Goal: Task Accomplishment & Management: Complete application form

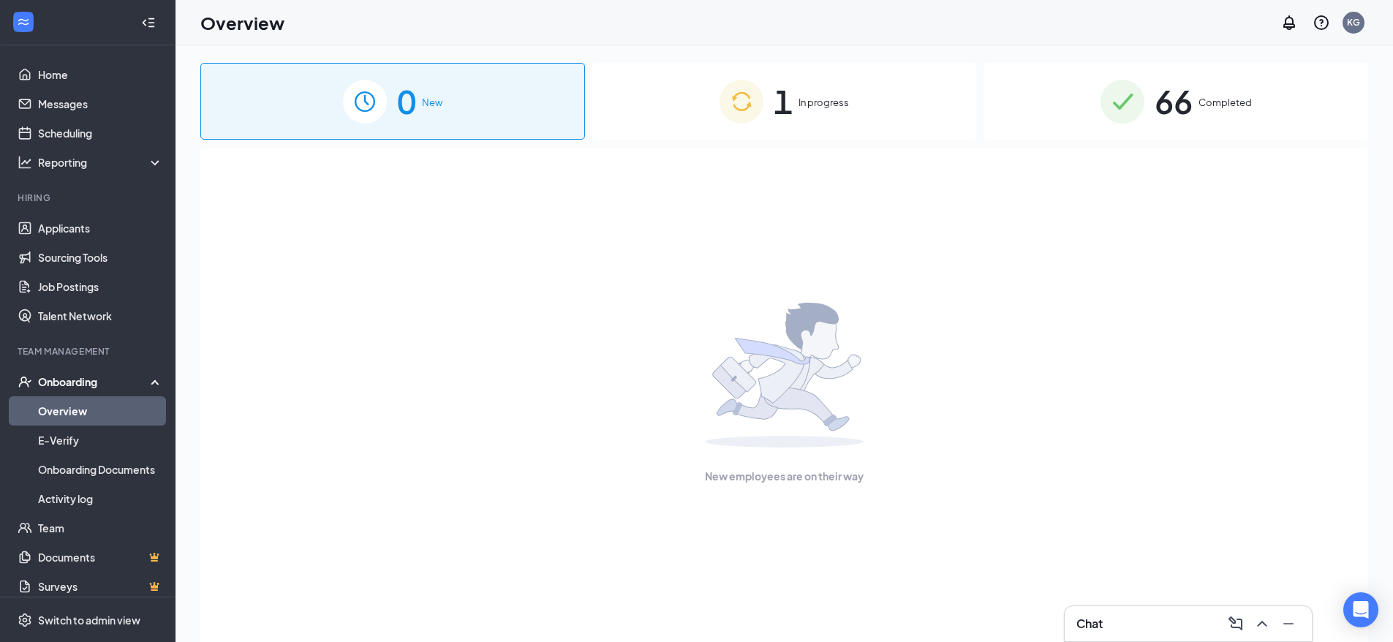
click at [86, 379] on div "Onboarding" at bounding box center [94, 381] width 113 height 15
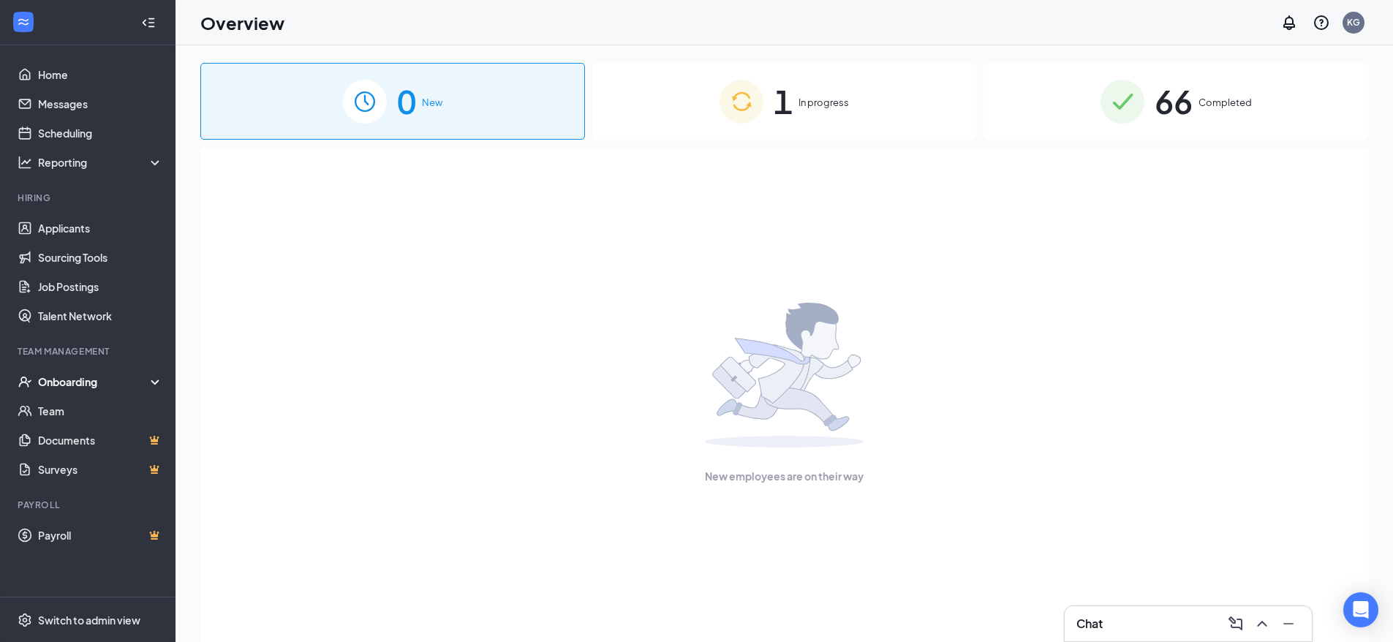
click at [76, 382] on div "Onboarding" at bounding box center [94, 381] width 113 height 15
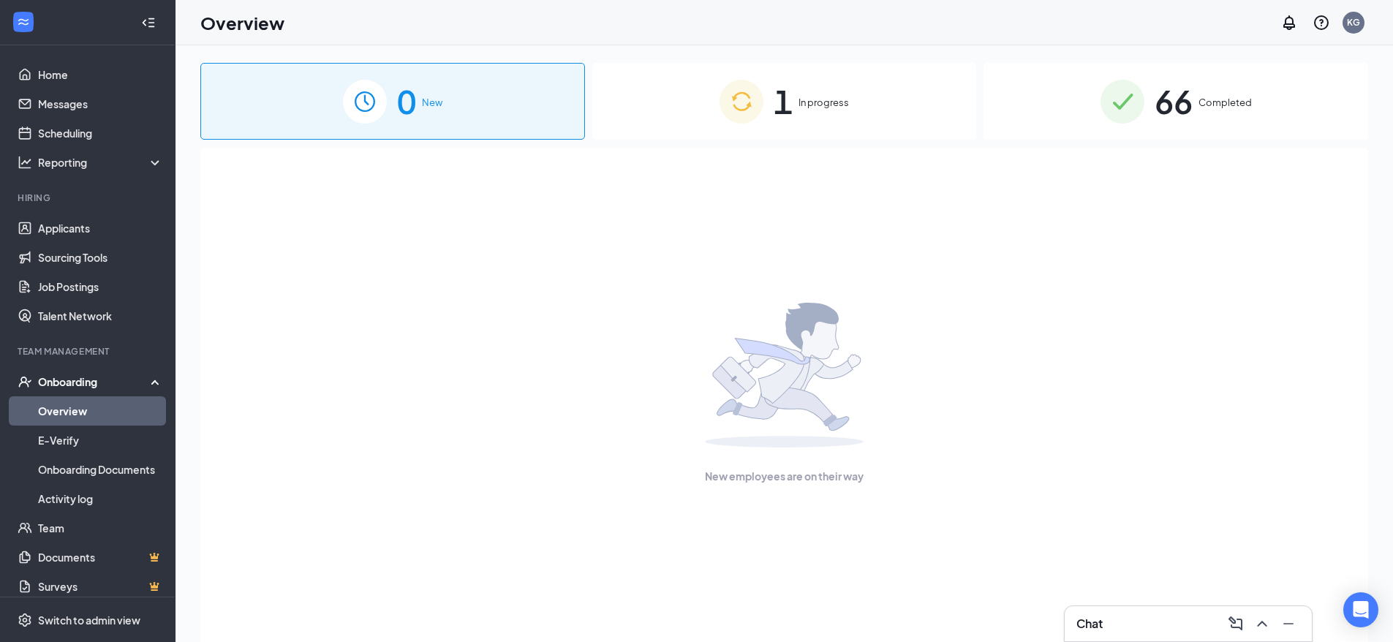
click at [58, 417] on link "Overview" at bounding box center [100, 410] width 125 height 29
click at [58, 415] on link "Overview" at bounding box center [100, 410] width 125 height 29
drag, startPoint x: 56, startPoint y: 447, endPoint x: 59, endPoint y: 432, distance: 15.1
click at [56, 446] on link "E-Verify" at bounding box center [100, 440] width 125 height 29
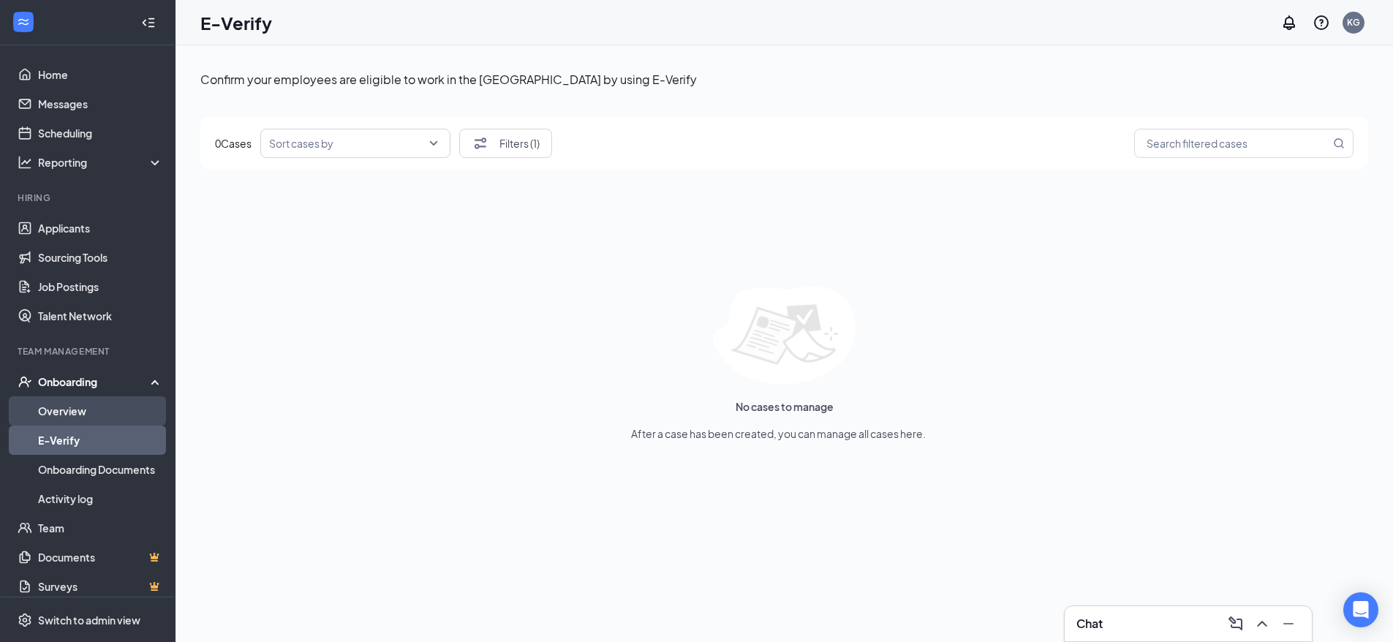
click at [65, 417] on link "Overview" at bounding box center [100, 410] width 125 height 29
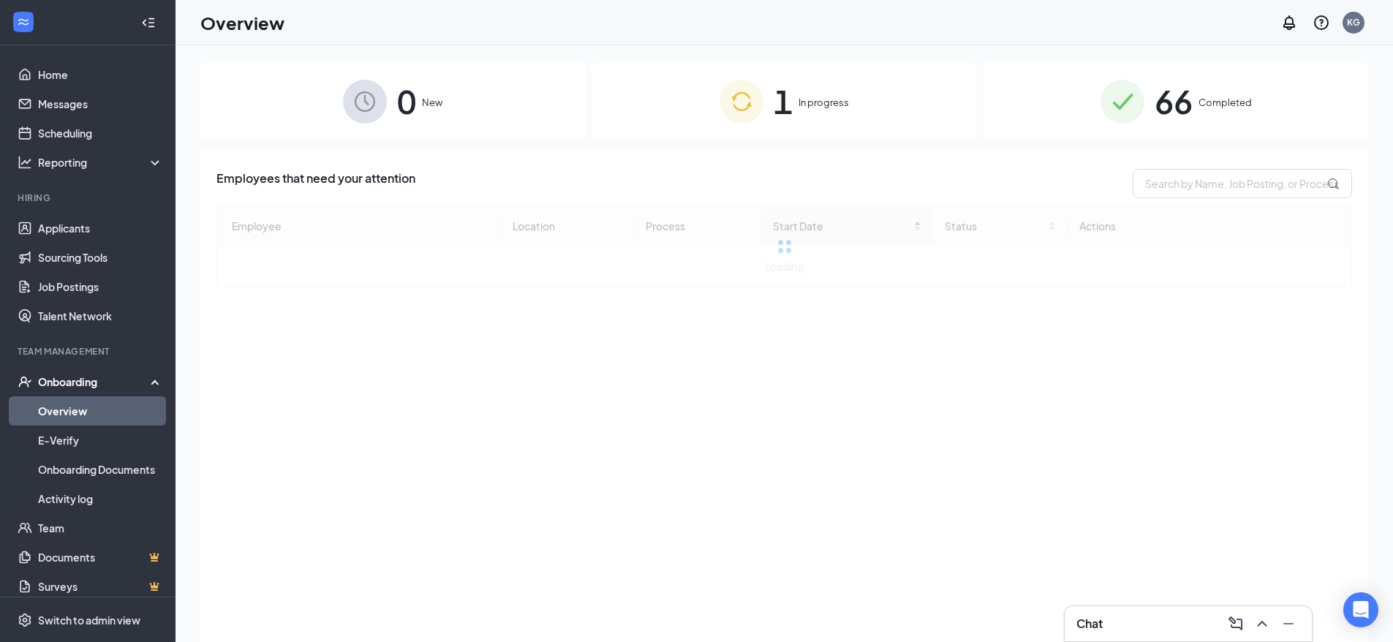
click at [834, 81] on div "1 In progress" at bounding box center [784, 101] width 385 height 77
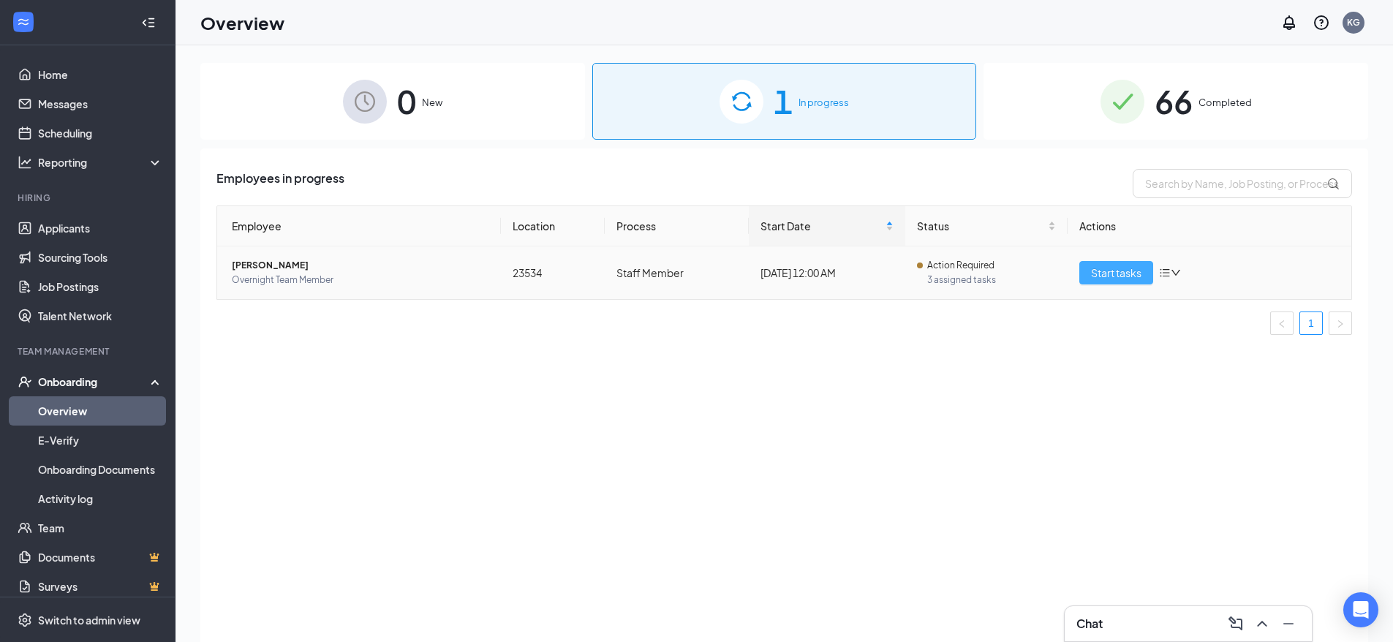
click at [1113, 270] on span "Start tasks" at bounding box center [1116, 273] width 50 height 16
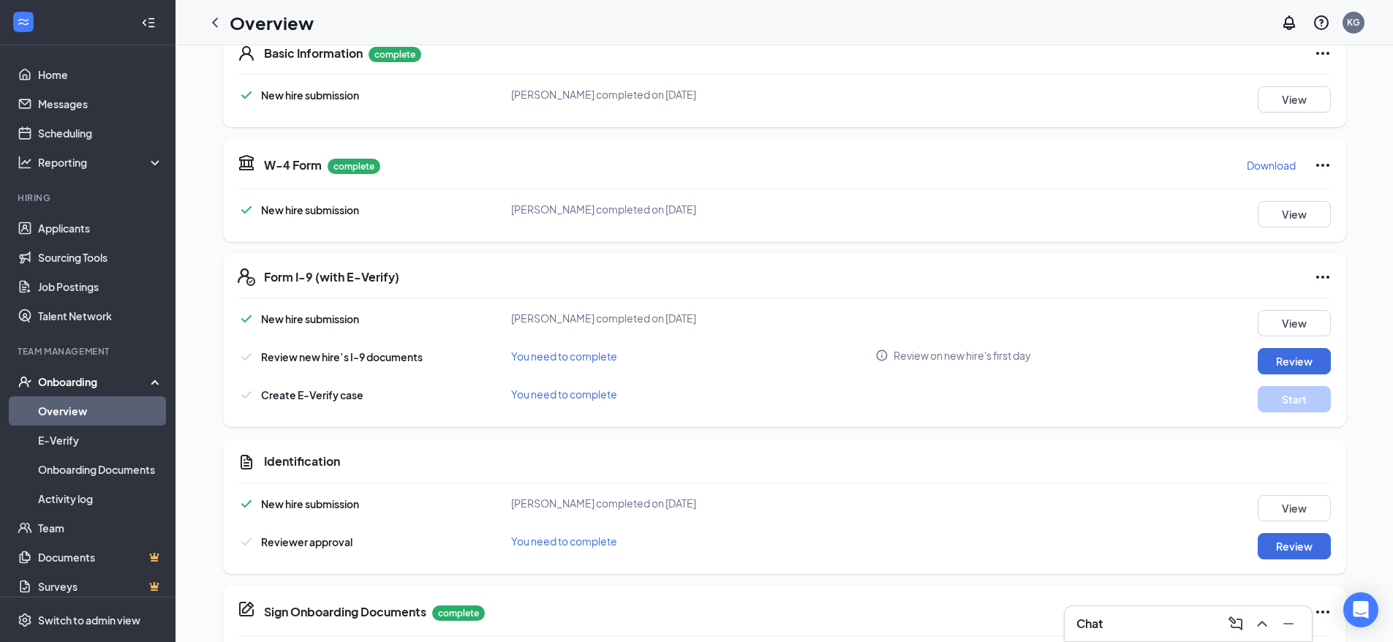
scroll to position [292, 0]
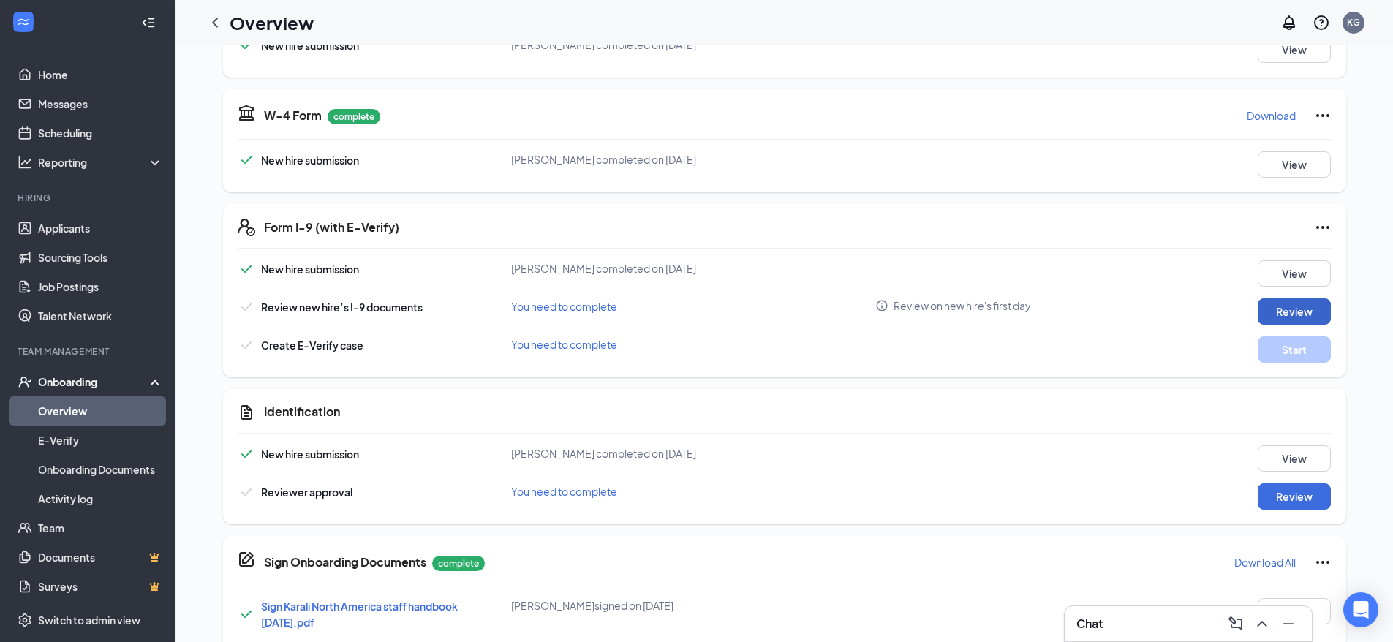
click at [1285, 314] on button "Review" at bounding box center [1294, 311] width 73 height 26
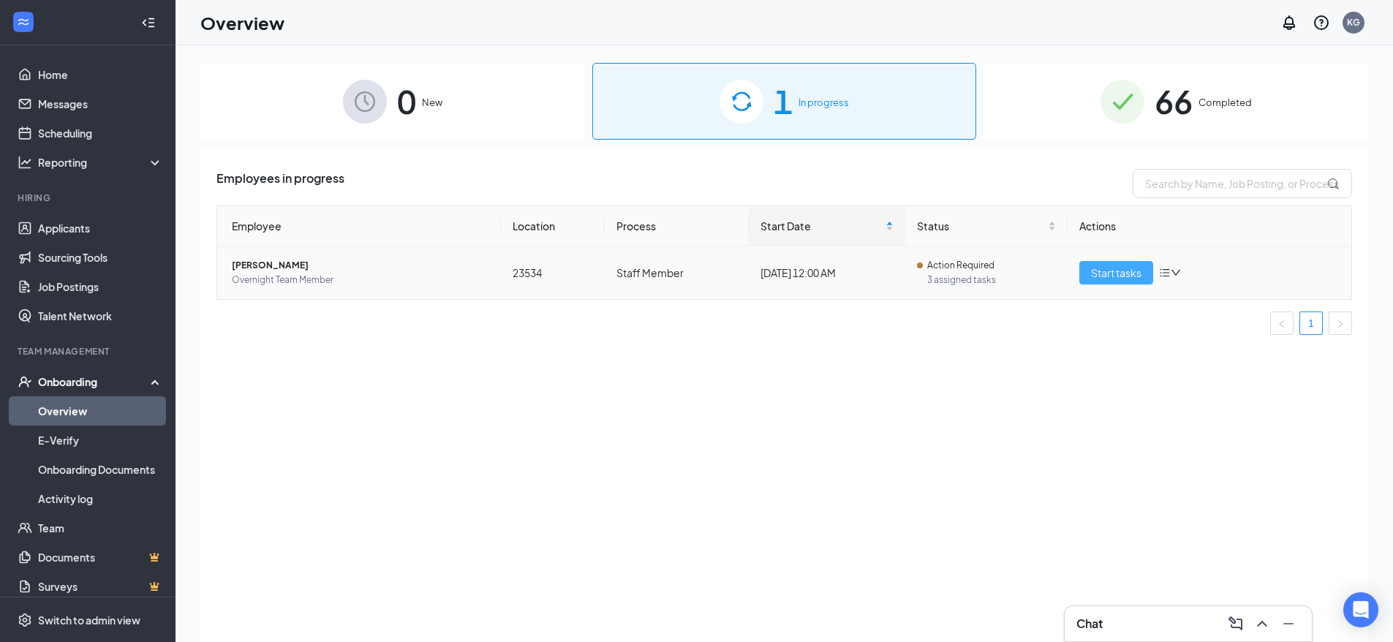
click at [1122, 281] on button "Start tasks" at bounding box center [1116, 272] width 74 height 23
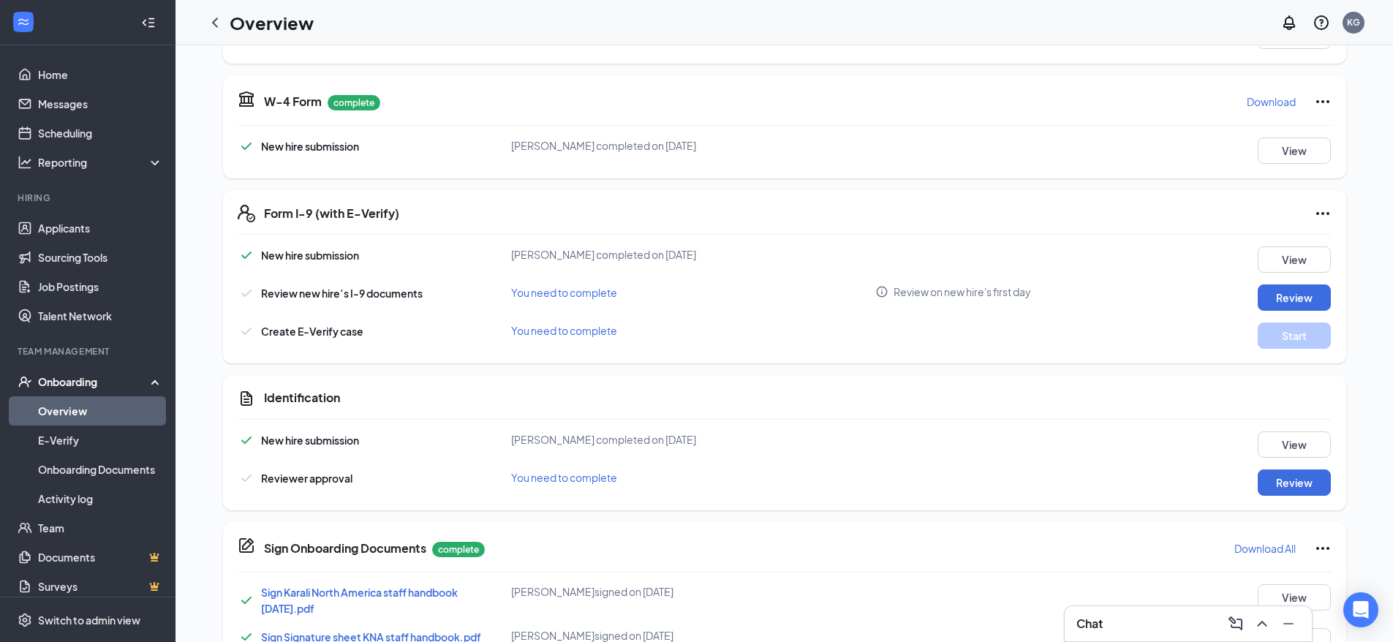
scroll to position [439, 0]
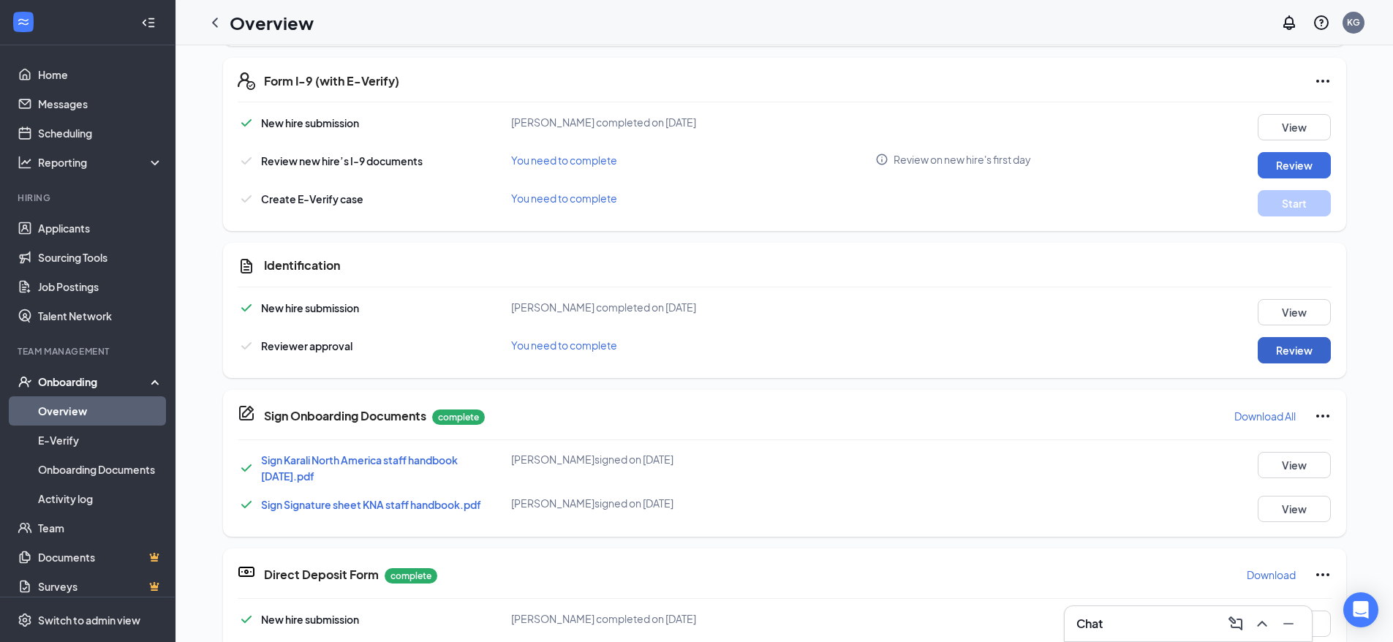
click at [1313, 350] on button "Review" at bounding box center [1294, 350] width 73 height 26
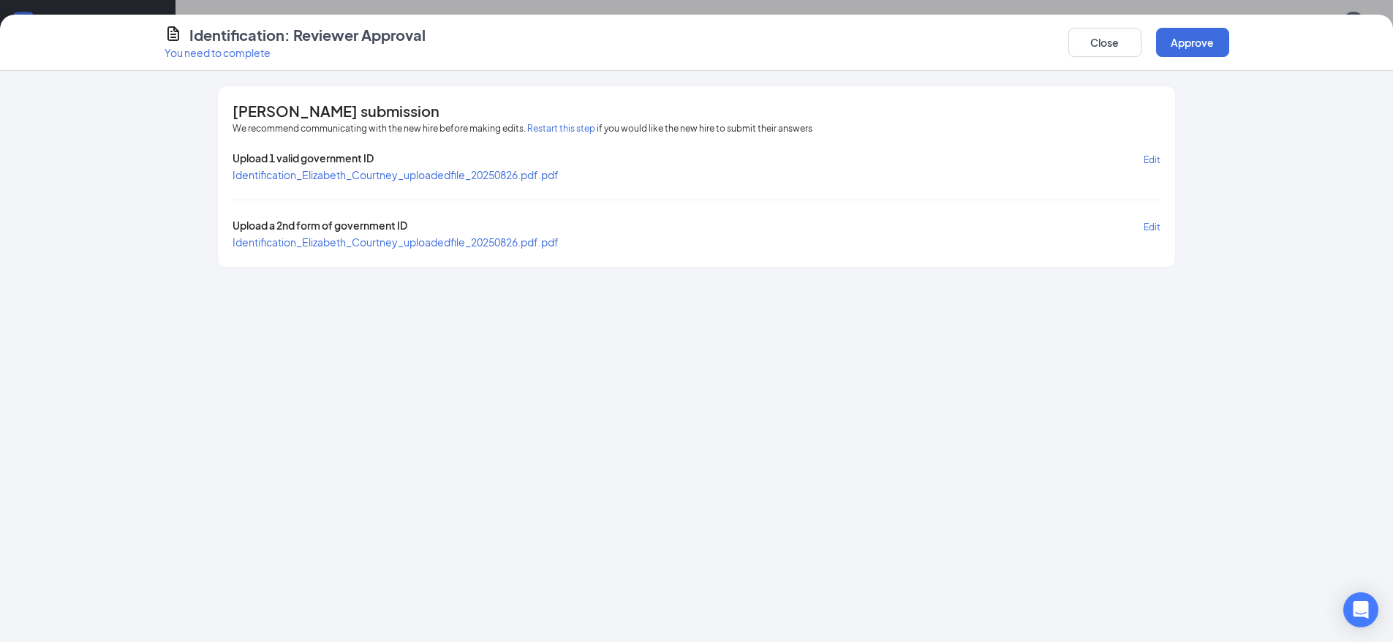
click at [499, 179] on span "Identification_Elizabeth_Courtney_uploadedfile_20250826.pdf.pdf" at bounding box center [396, 174] width 326 height 13
click at [412, 242] on span "Identification_Elizabeth_Courtney_uploadedfile_20250826.pdf.pdf" at bounding box center [396, 241] width 326 height 13
click at [1191, 53] on button "Approve" at bounding box center [1192, 42] width 73 height 29
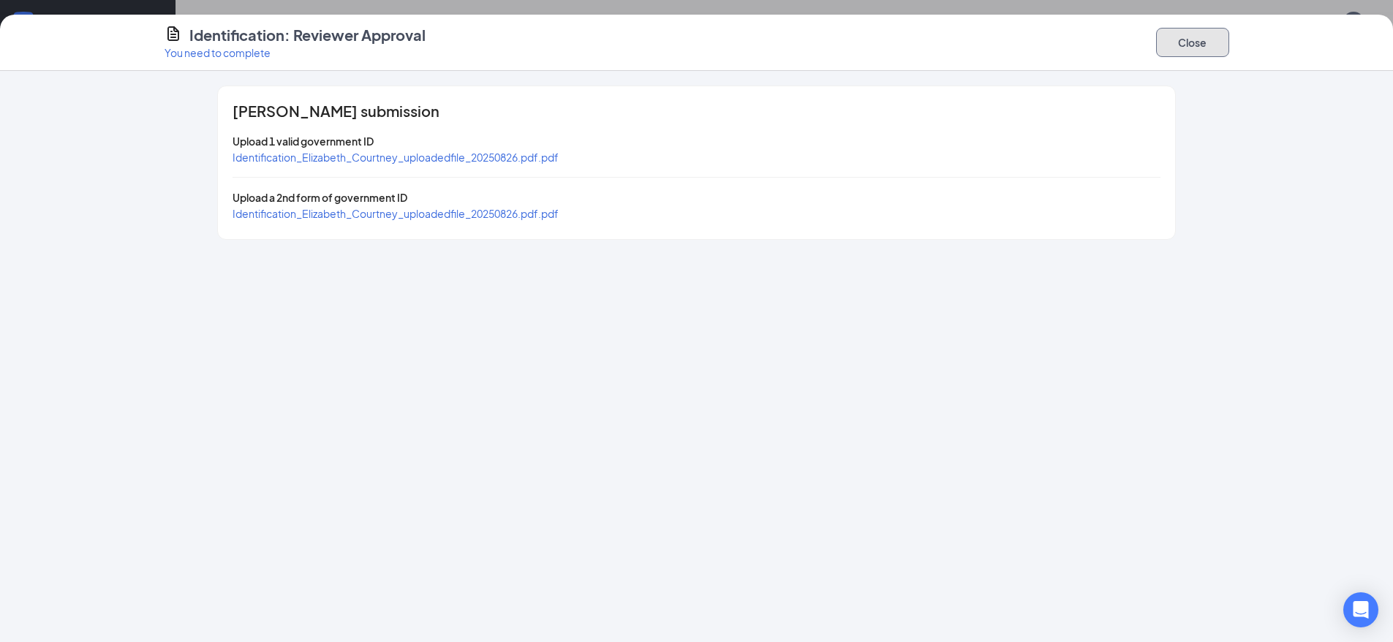
click at [1173, 47] on button "Close" at bounding box center [1192, 42] width 73 height 29
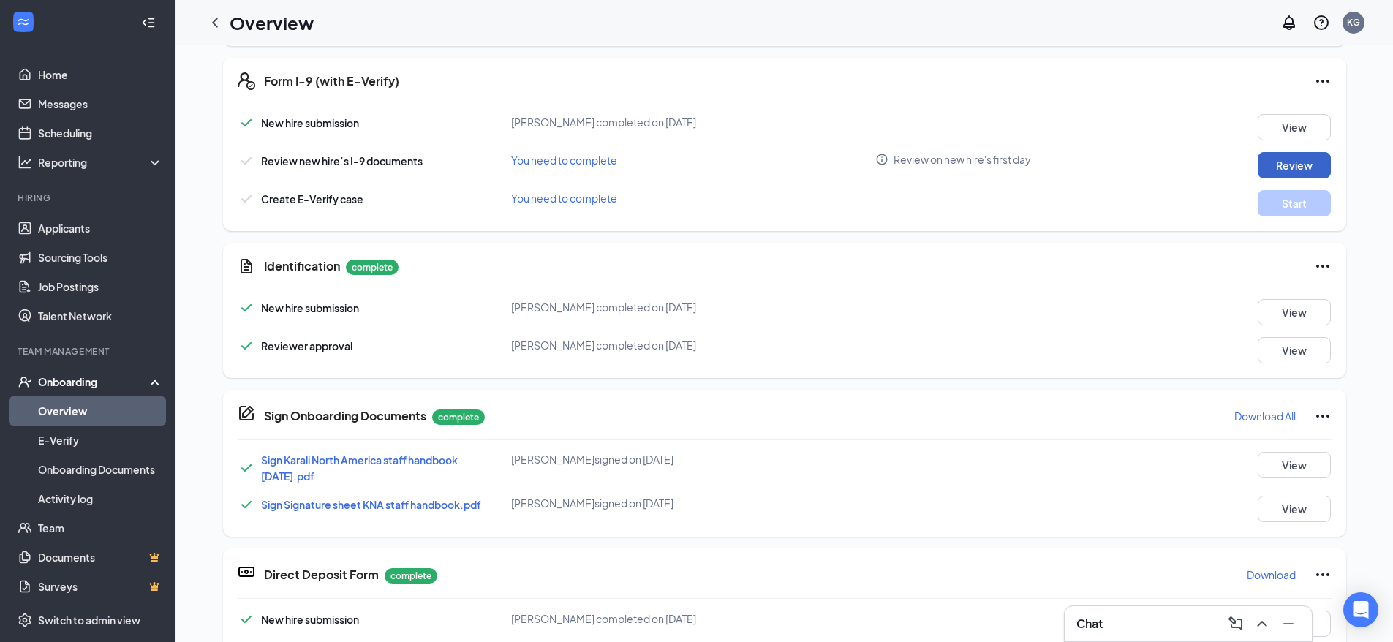
click at [1281, 159] on button "Review" at bounding box center [1294, 165] width 73 height 26
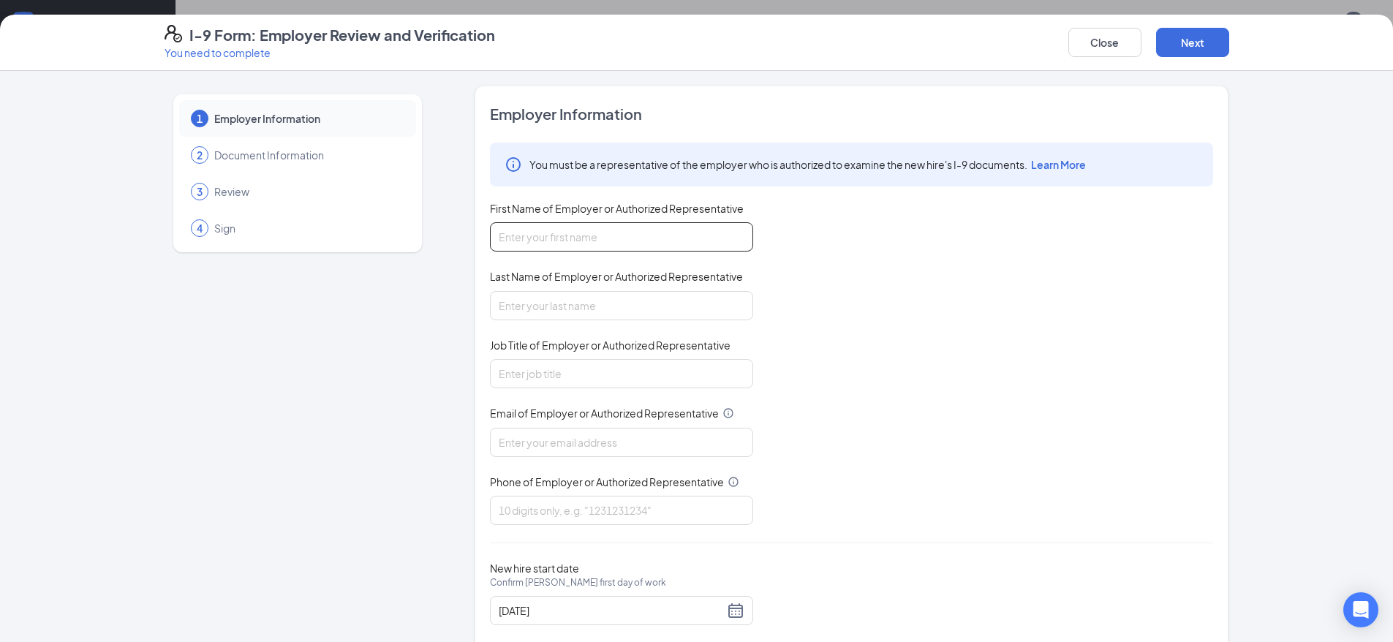
click at [657, 223] on input "First Name of Employer or Authorized Representative" at bounding box center [621, 236] width 263 height 29
type input "[PERSON_NAME]"
click at [554, 310] on input "Last Name of Employer or Authorized Representative" at bounding box center [621, 305] width 263 height 29
type input "[PERSON_NAME]"
click at [543, 374] on input "Job Title of Employer or Authorized Representative" at bounding box center [621, 373] width 263 height 29
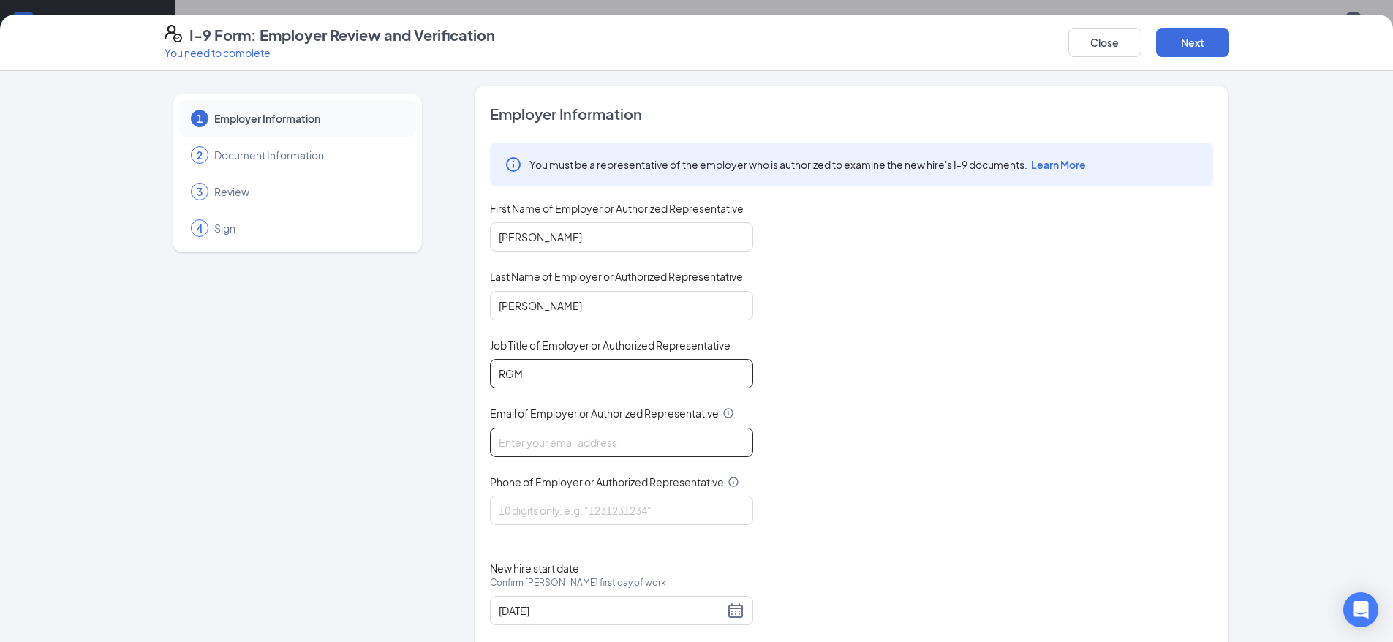
type input "RGM"
click at [536, 447] on input "Email of Employer or Authorized Representative" at bounding box center [621, 442] width 263 height 29
drag, startPoint x: 548, startPoint y: 505, endPoint x: 562, endPoint y: 502, distance: 14.2
click at [550, 505] on input "Phone of Employer or Authorized Representative" at bounding box center [621, 510] width 263 height 29
type input "3309923039"
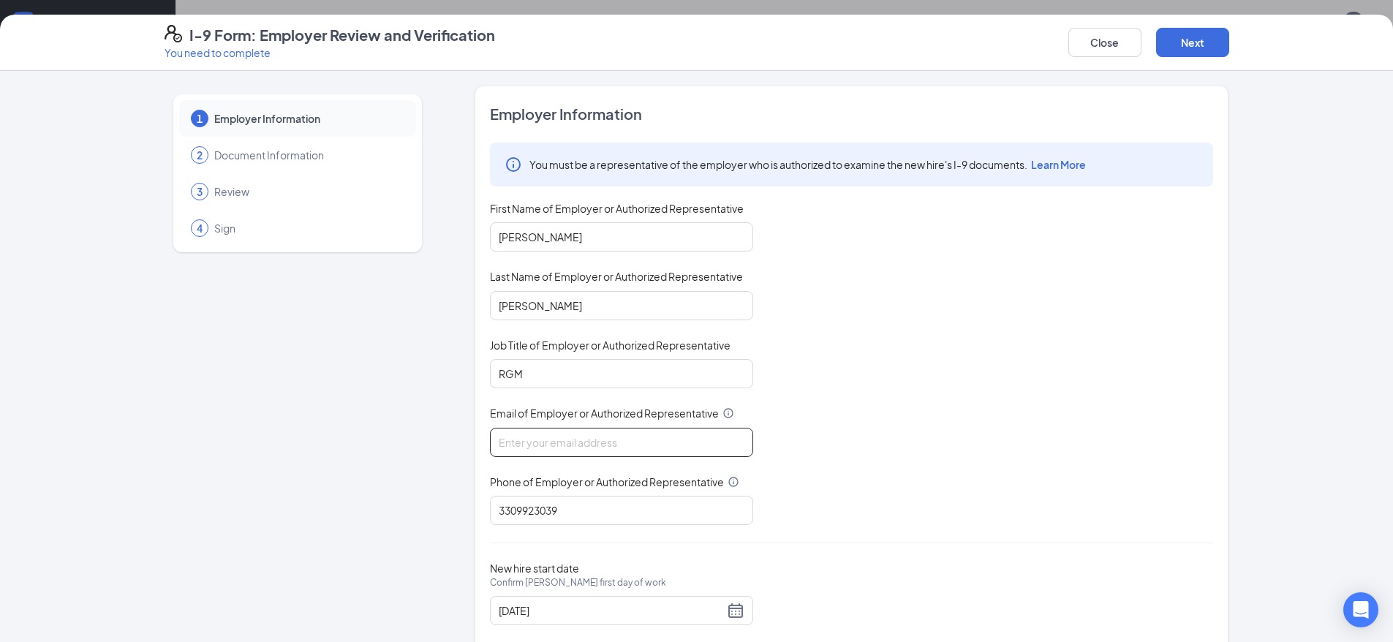
click at [533, 439] on input "Email of Employer or Authorized Representative" at bounding box center [621, 442] width 263 height 29
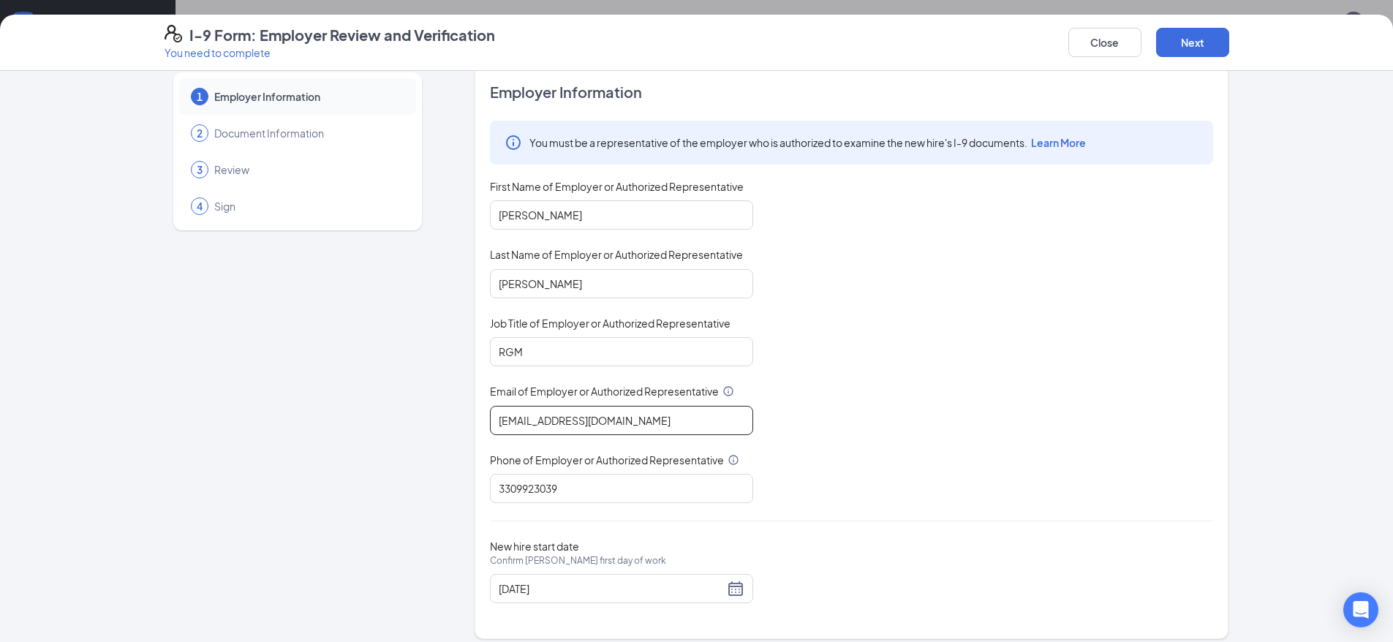
scroll to position [34, 0]
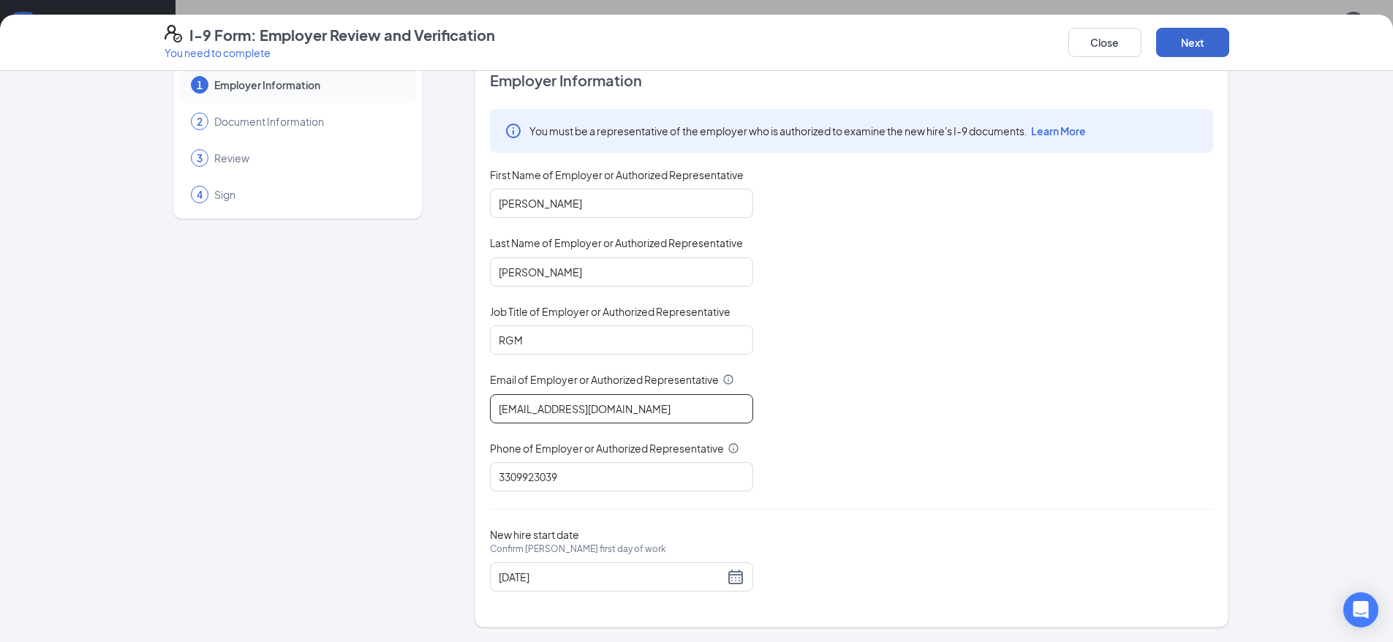
type input "[EMAIL_ADDRESS][DOMAIN_NAME]"
click at [1205, 45] on button "Next" at bounding box center [1192, 42] width 73 height 29
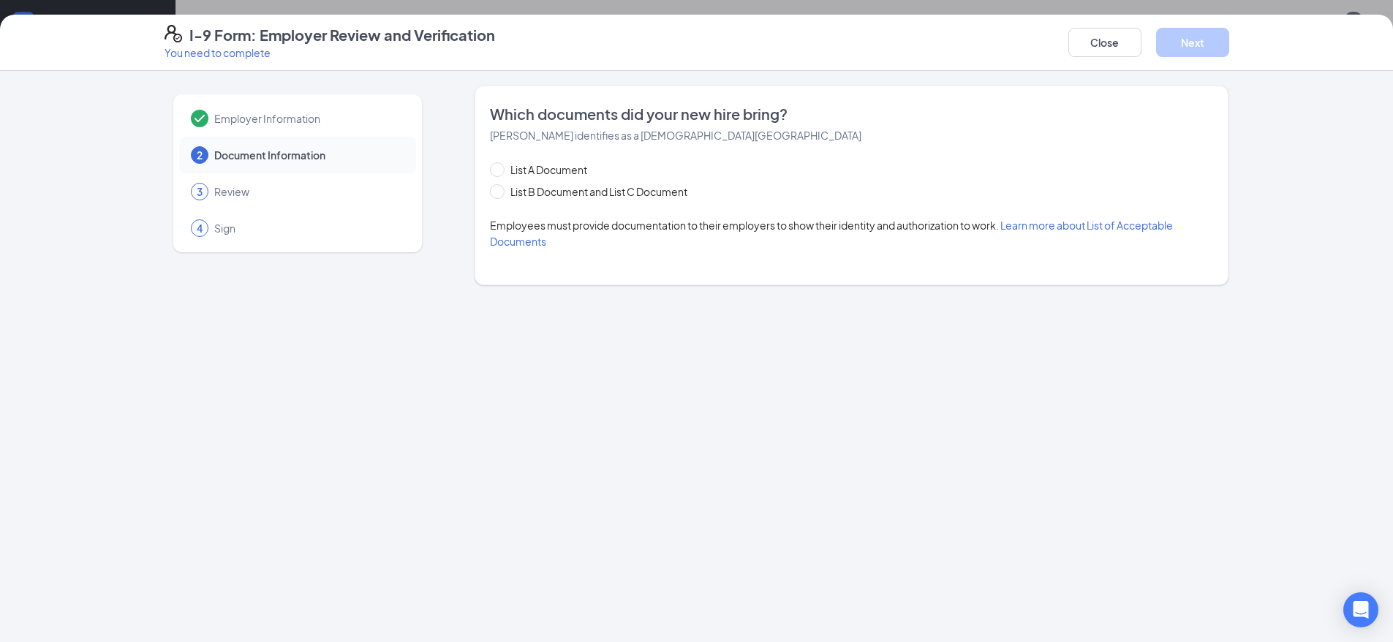
scroll to position [0, 0]
click at [527, 196] on span "List B Document and List C Document" at bounding box center [599, 192] width 189 height 16
click at [500, 194] on input "List B Document and List C Document" at bounding box center [495, 189] width 10 height 10
radio input "true"
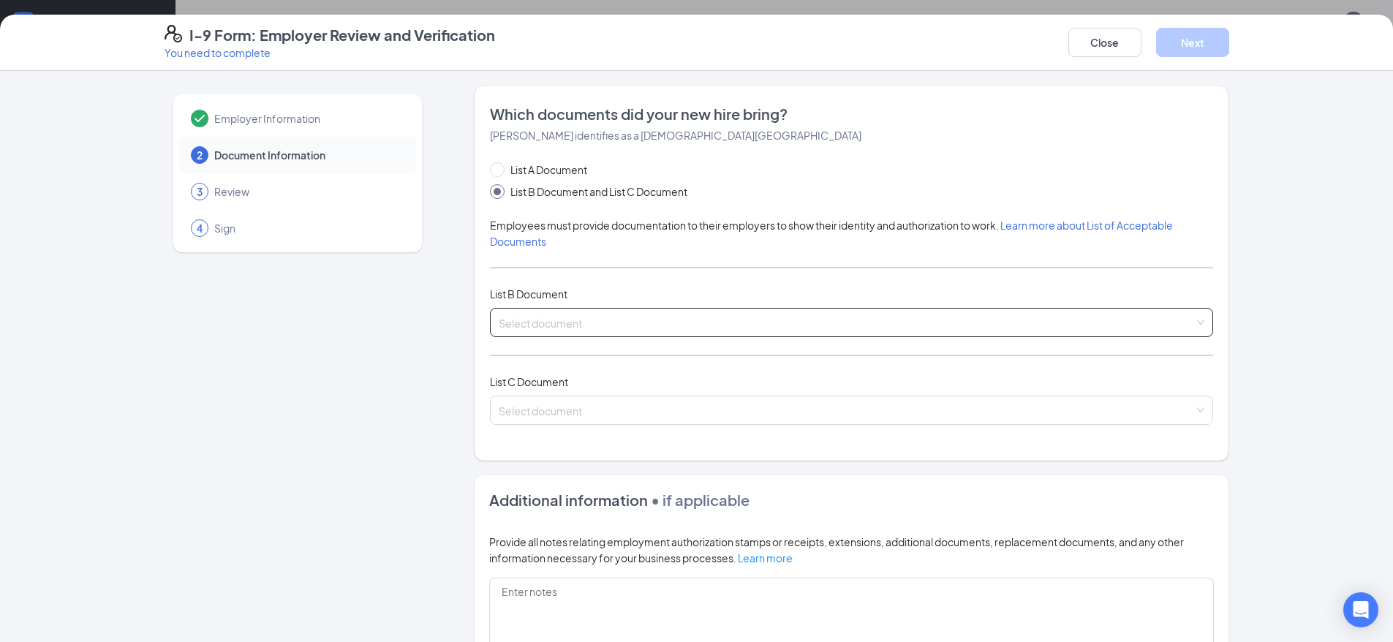
click at [582, 316] on input "search" at bounding box center [846, 320] width 695 height 22
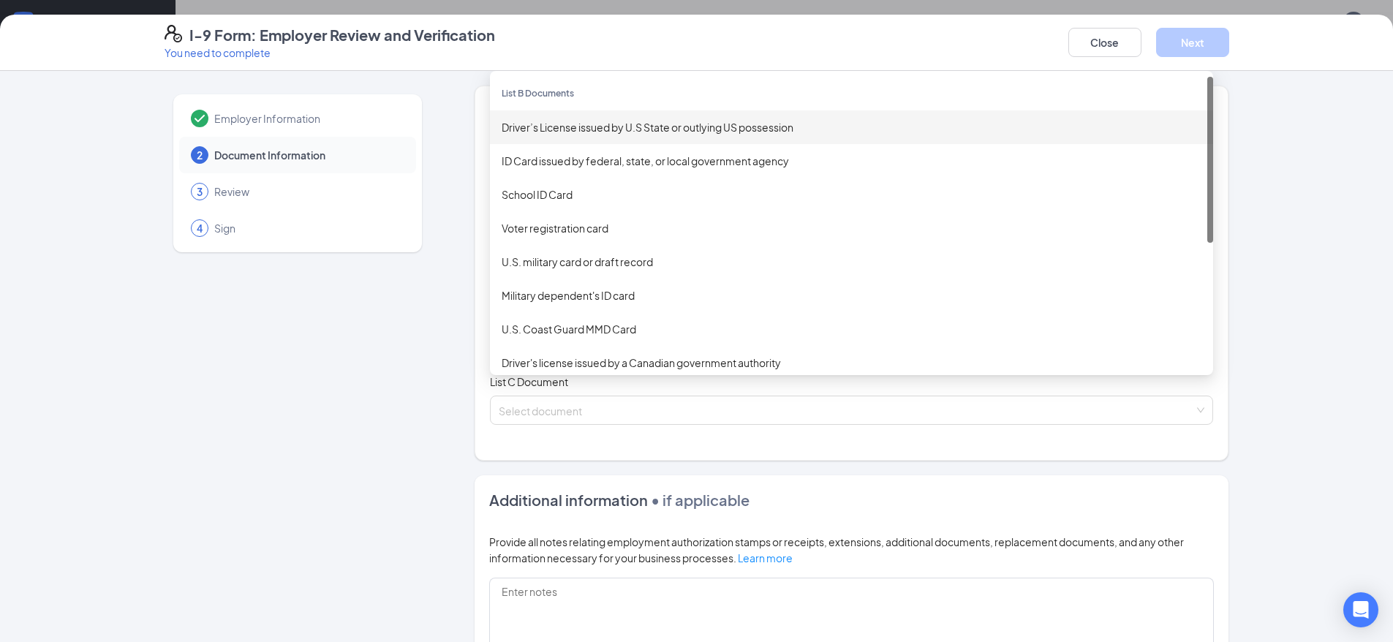
drag, startPoint x: 578, startPoint y: 131, endPoint x: 595, endPoint y: 192, distance: 63.9
click at [578, 130] on div "Driver’s License issued by U.S State or outlying US possession" at bounding box center [852, 127] width 700 height 16
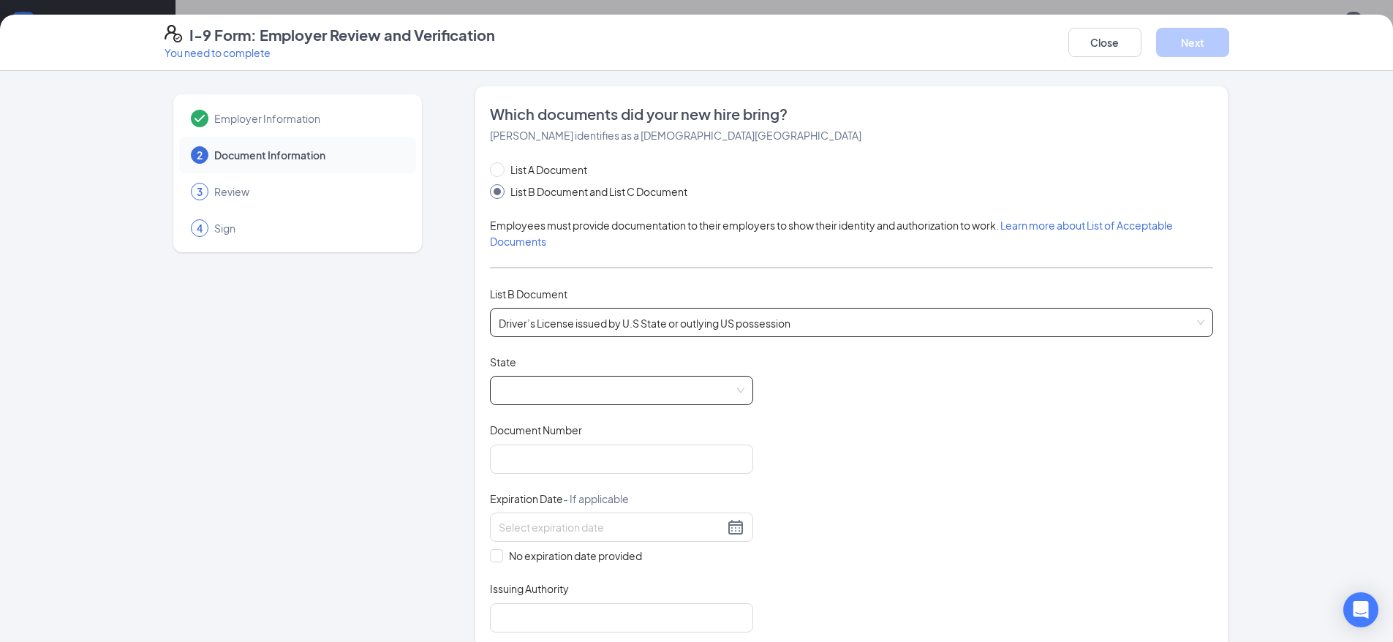
click at [554, 383] on span at bounding box center [622, 391] width 246 height 28
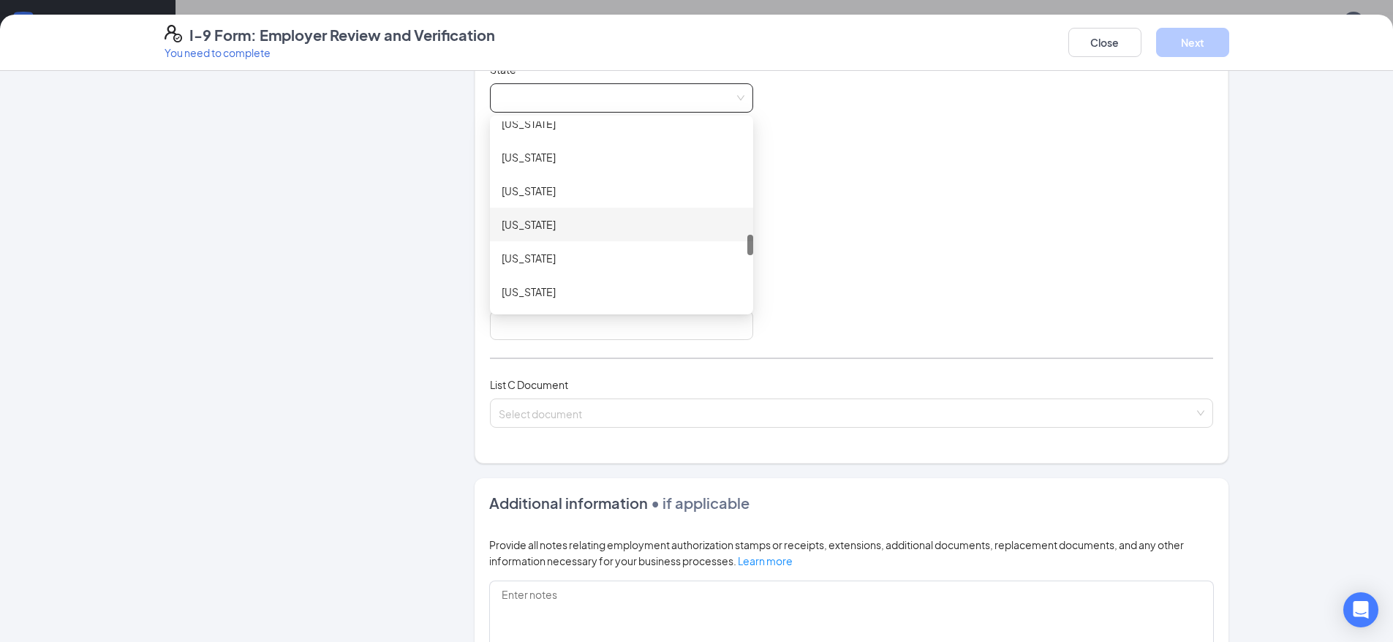
scroll to position [1170, 0]
click at [531, 254] on div "[US_STATE]" at bounding box center [622, 246] width 240 height 16
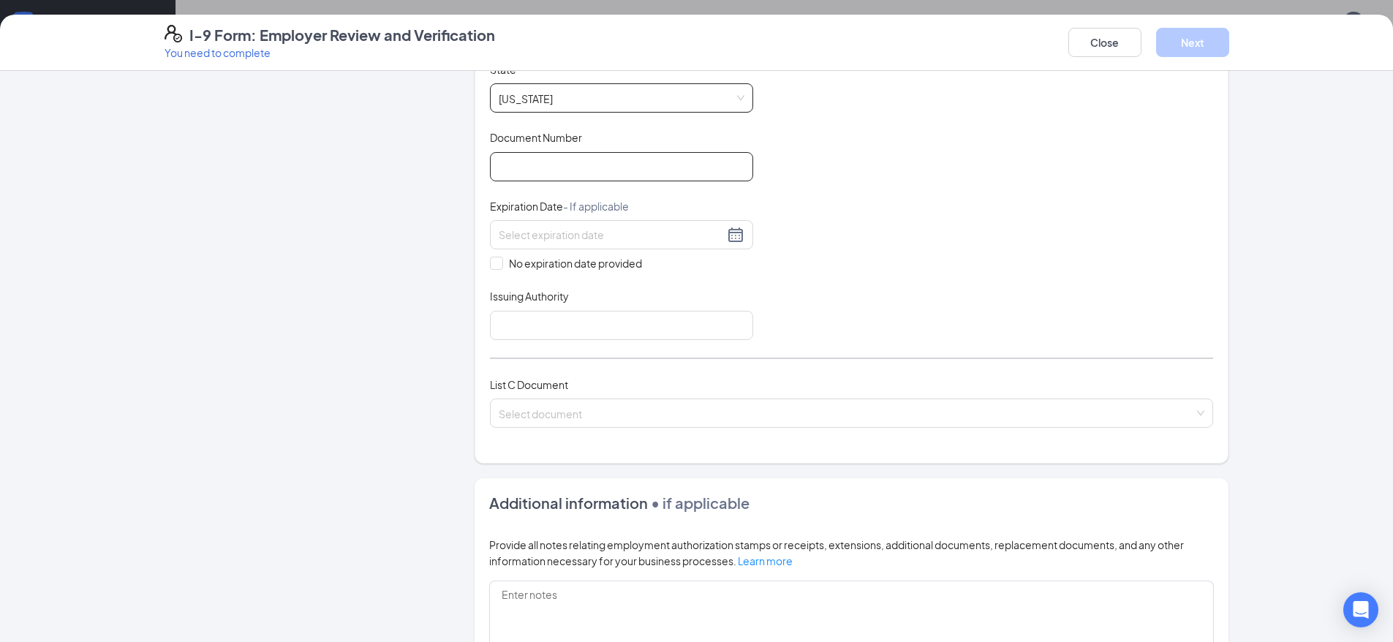
click at [549, 165] on input "Document Number" at bounding box center [621, 166] width 263 height 29
type input "TR071501"
click at [572, 229] on input at bounding box center [611, 235] width 225 height 16
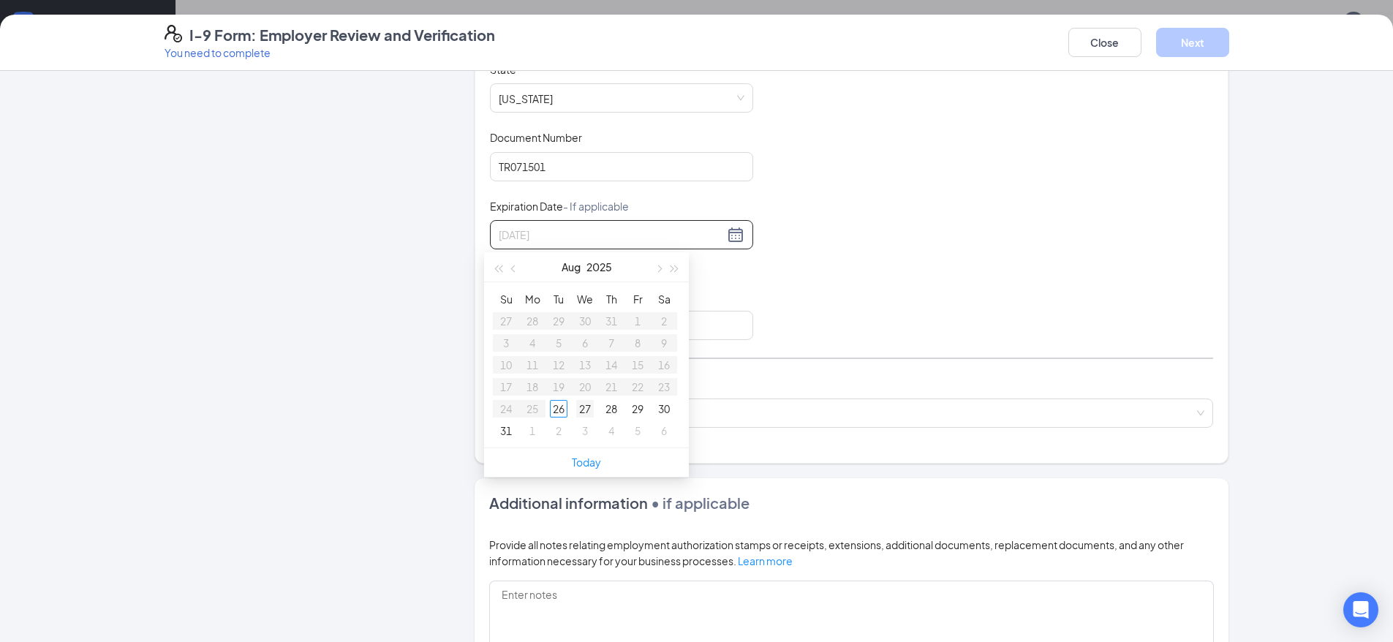
type input "[DATE]"
click at [578, 409] on div "27" at bounding box center [585, 409] width 18 height 18
click at [567, 335] on input "Issuing Authority" at bounding box center [621, 325] width 263 height 29
type input "[US_STATE]"
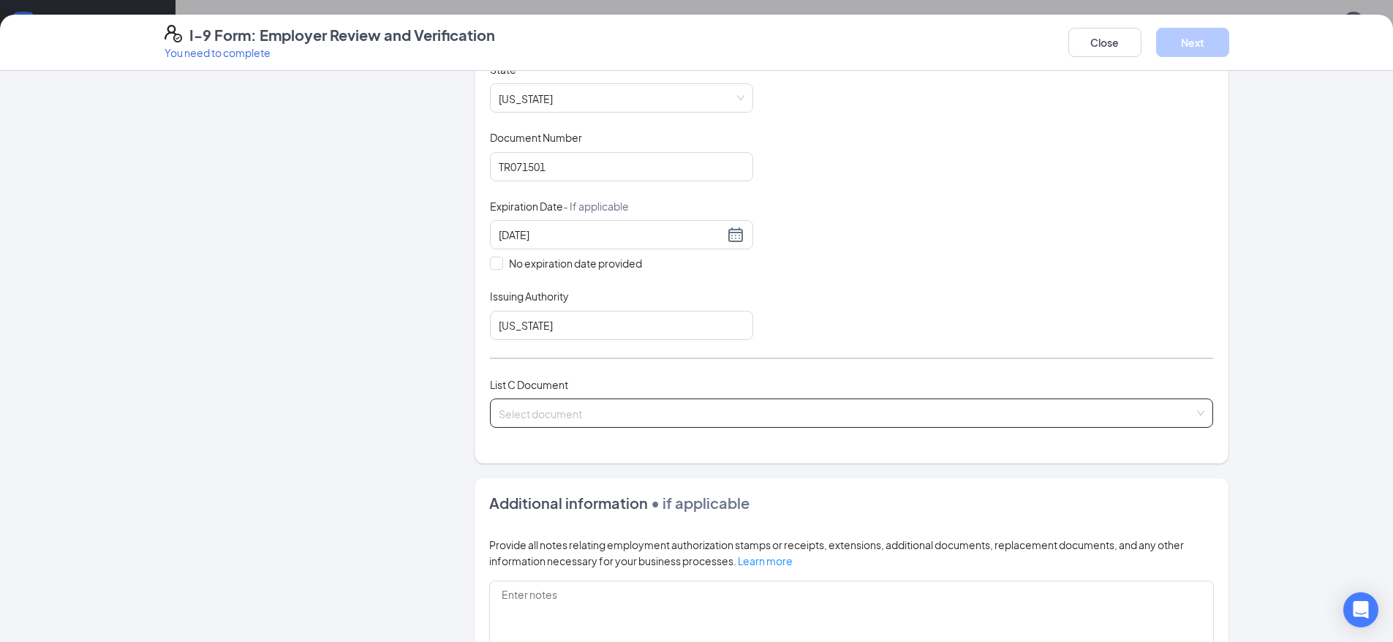
click at [551, 413] on input "search" at bounding box center [846, 410] width 695 height 22
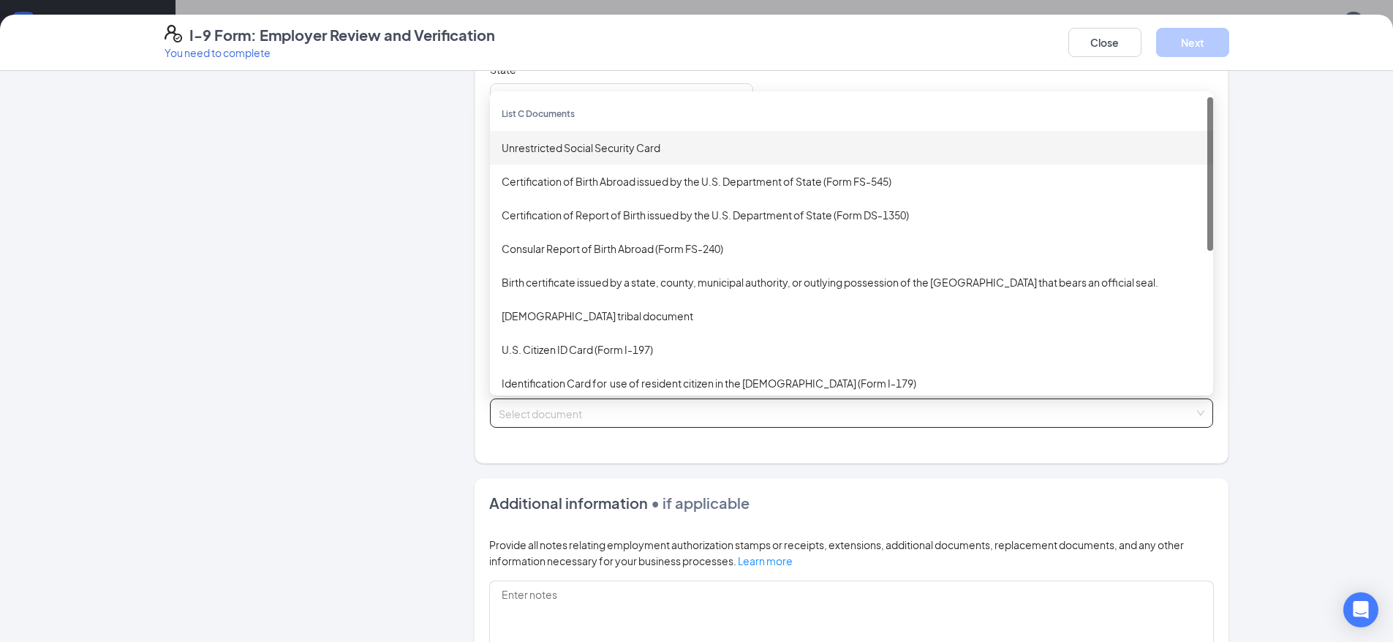
click at [599, 151] on div "Unrestricted Social Security Card" at bounding box center [852, 148] width 700 height 16
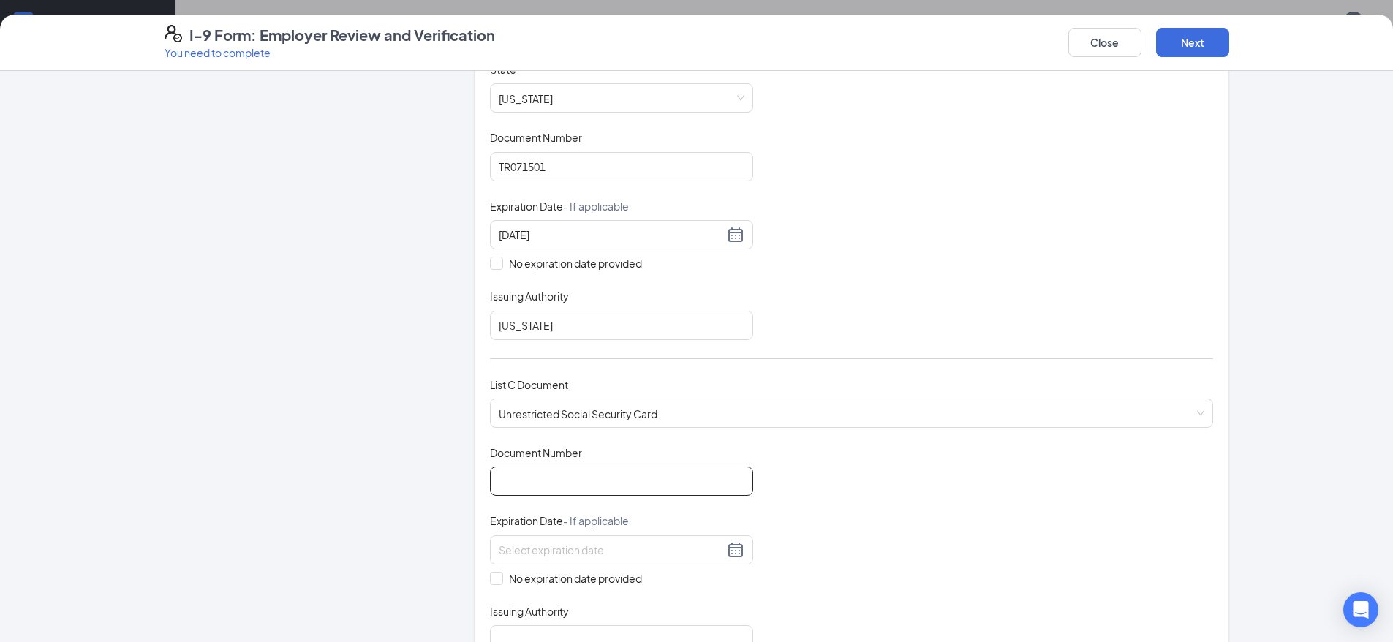
click at [537, 474] on input "Document Number" at bounding box center [621, 480] width 263 height 29
type input "272945992"
click at [538, 561] on div at bounding box center [621, 549] width 263 height 29
click at [400, 492] on div "Employer Information 2 Document Information 3 Review 4 Sign" at bounding box center [298, 427] width 266 height 1269
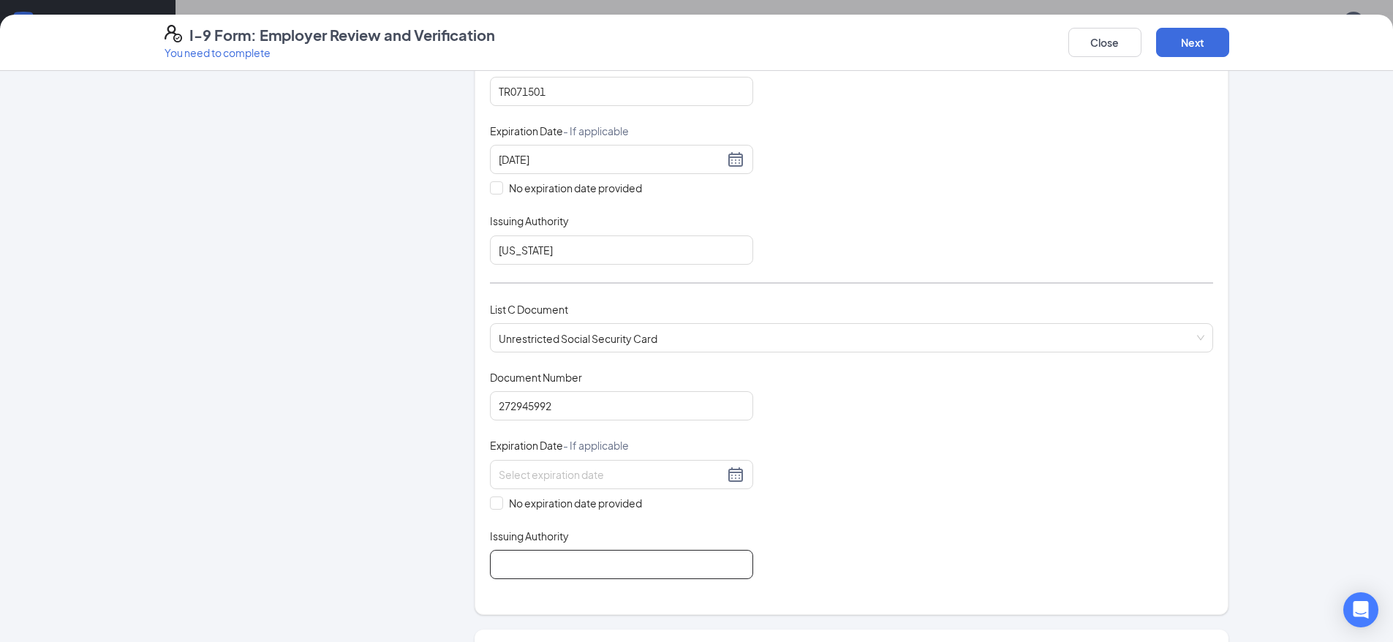
scroll to position [439, 0]
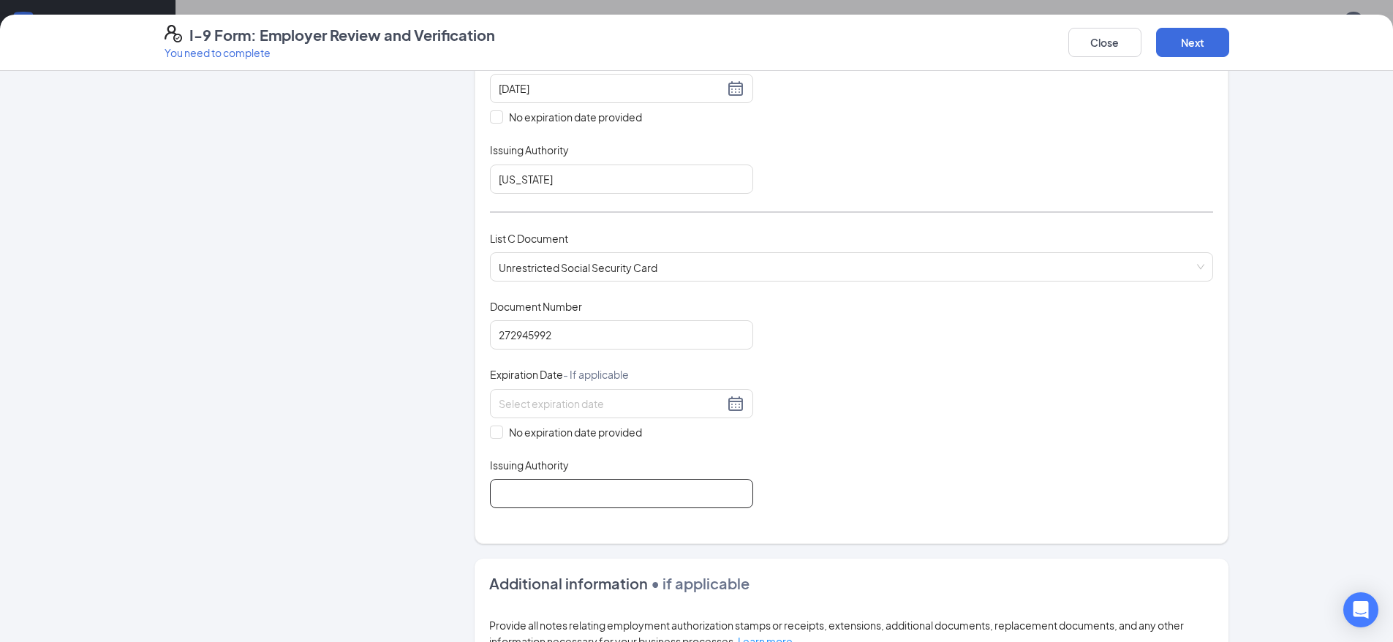
click at [539, 487] on input "Issuing Authority" at bounding box center [621, 493] width 263 height 29
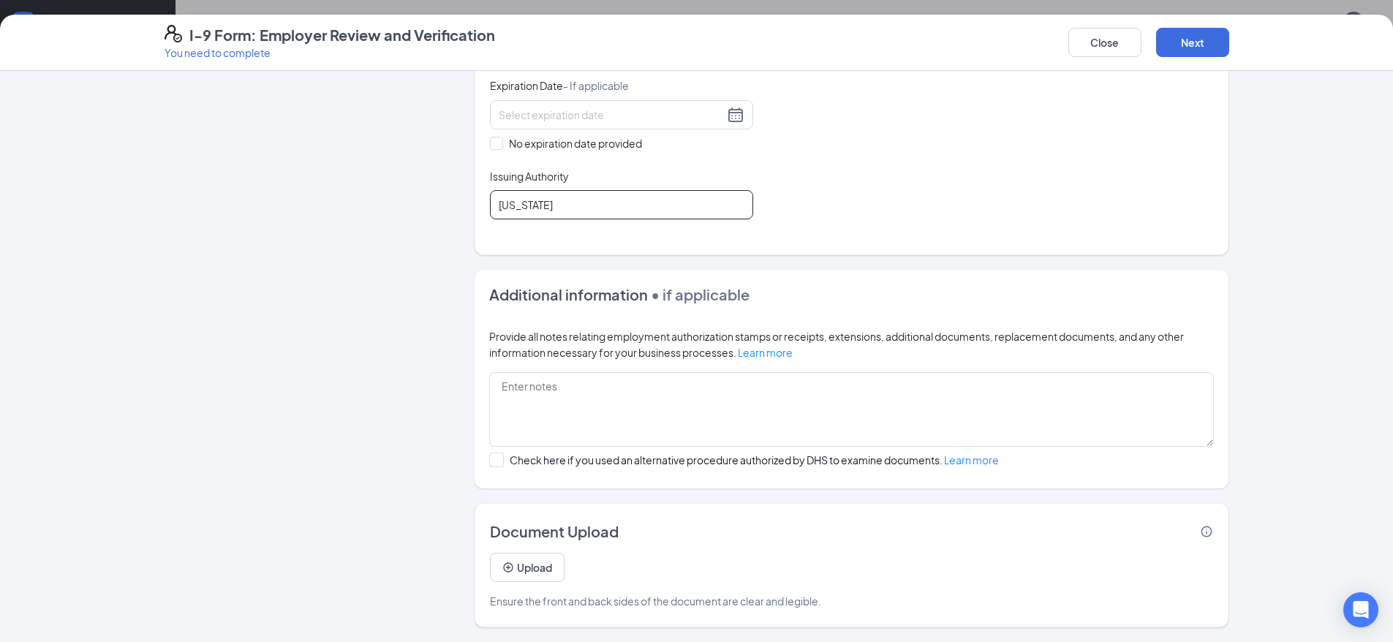
scroll to position [292, 0]
type input "[US_STATE]"
click at [1198, 28] on button "Next" at bounding box center [1192, 42] width 73 height 29
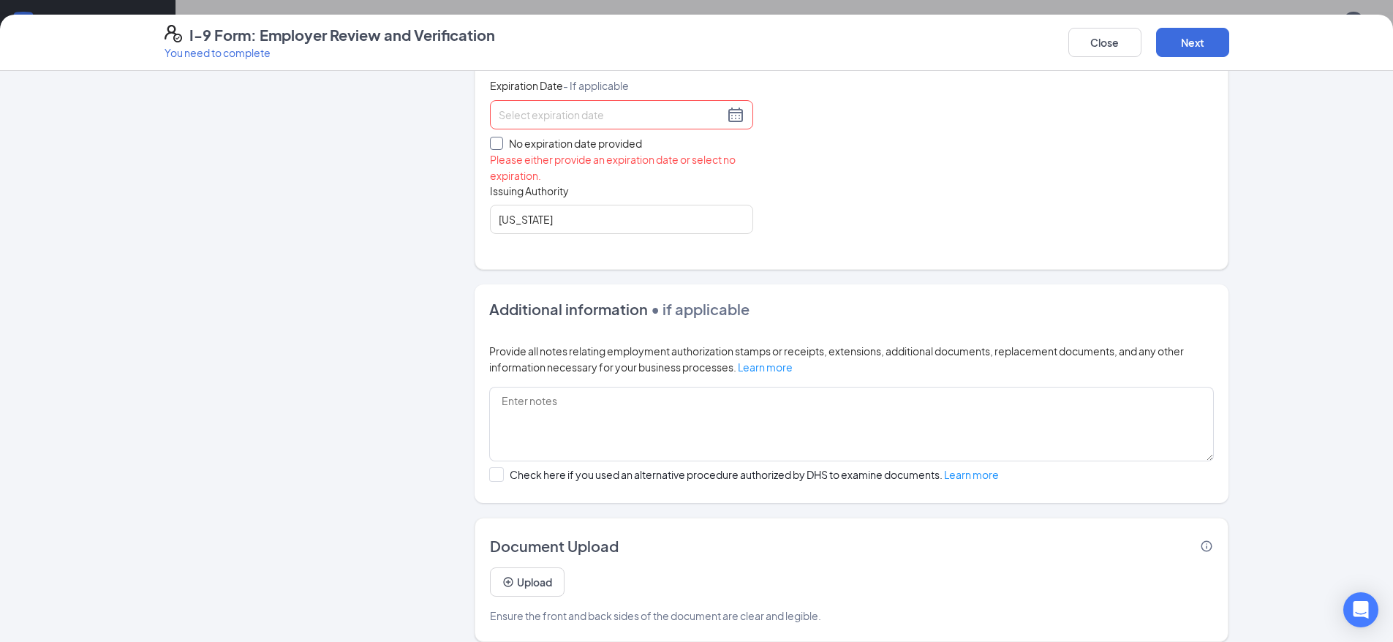
click at [491, 143] on span at bounding box center [496, 143] width 13 height 13
click at [494, 137] on input "No expiration date provided" at bounding box center [495, 142] width 10 height 10
checkbox input "true"
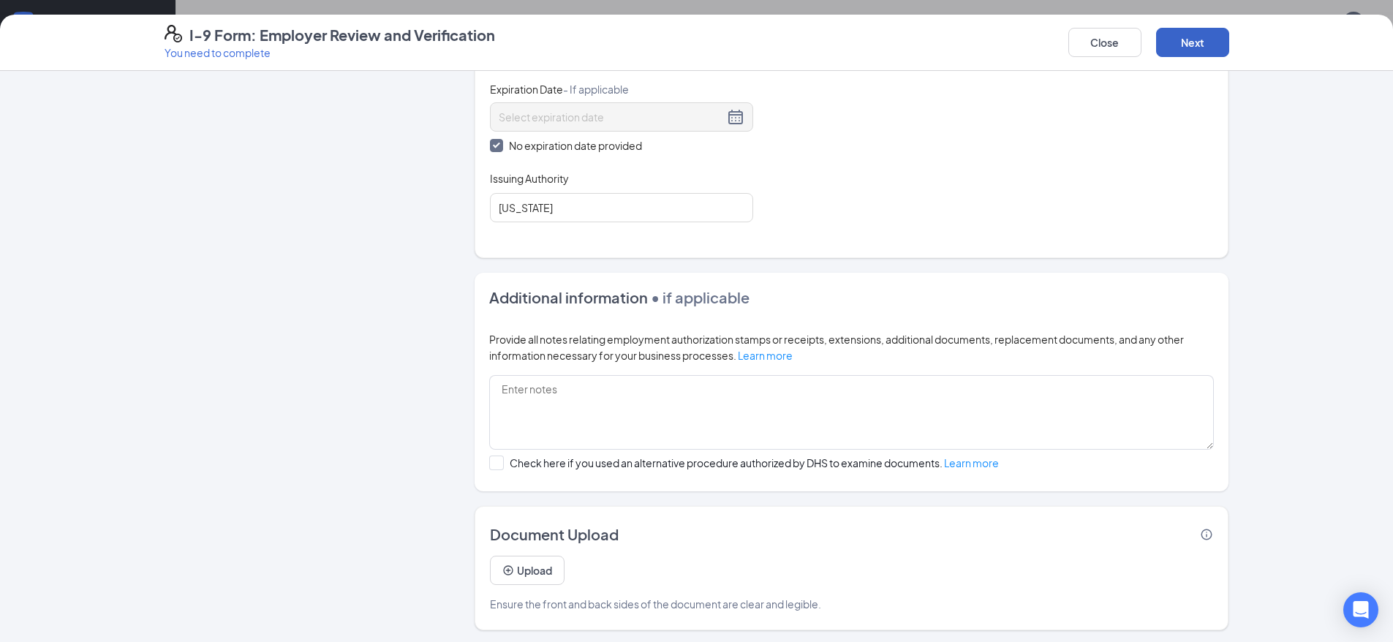
click at [1204, 45] on button "Next" at bounding box center [1192, 42] width 73 height 29
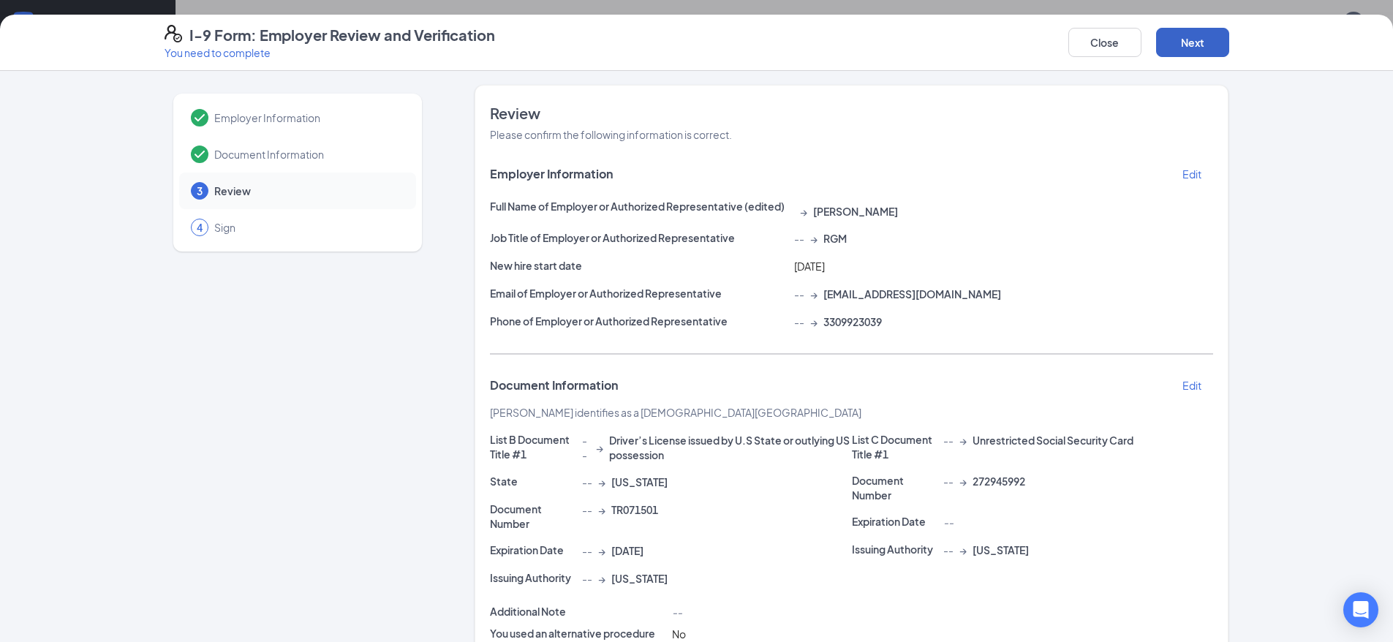
scroll to position [0, 0]
click at [1202, 58] on div "Close Next" at bounding box center [1148, 42] width 161 height 35
click at [1187, 42] on button "Next" at bounding box center [1192, 42] width 73 height 29
click at [1167, 42] on button "Next" at bounding box center [1192, 42] width 73 height 29
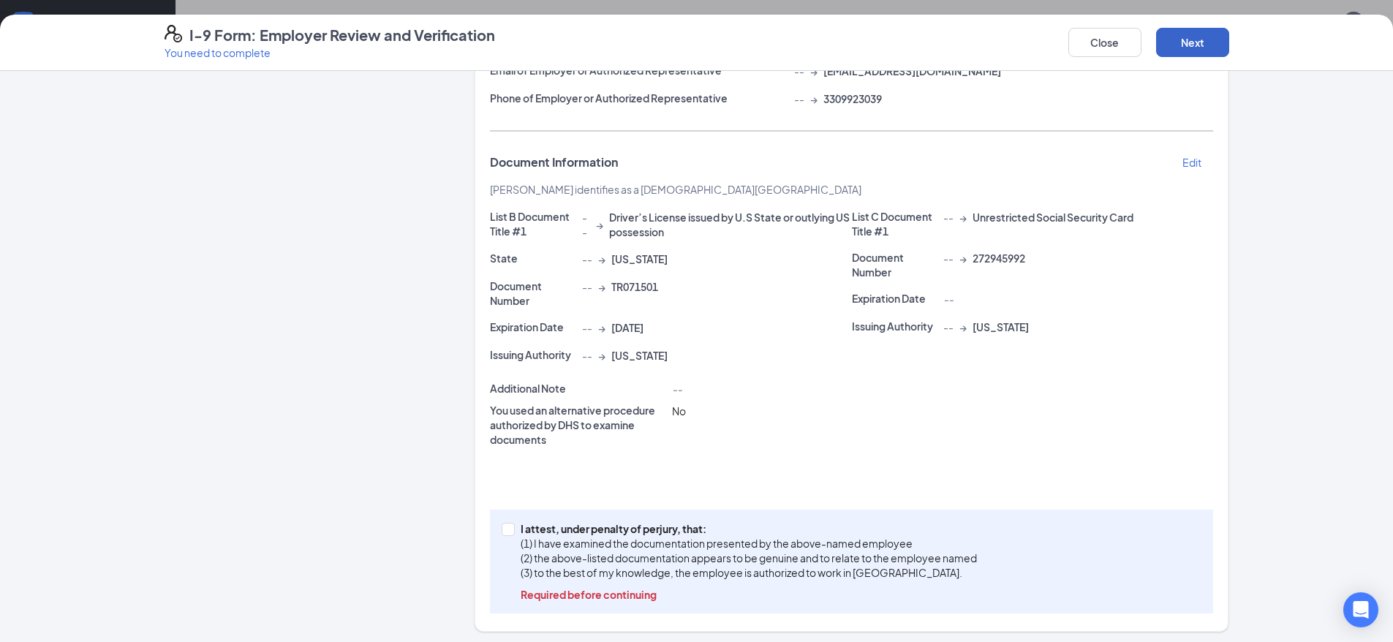
scroll to position [228, 0]
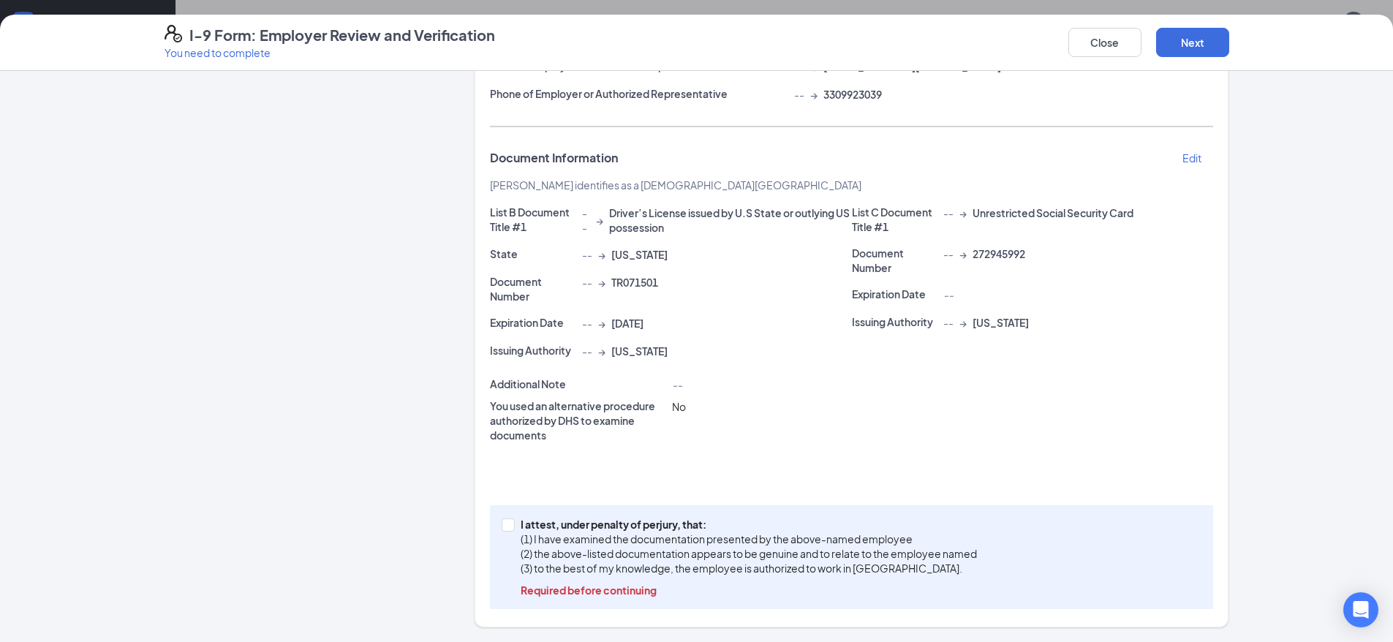
click at [495, 527] on div "I attest, under penalty of [PERSON_NAME], that: (1) I have examined the documen…" at bounding box center [851, 557] width 723 height 104
click at [502, 526] on input "I attest, under penalty of [PERSON_NAME], that: (1) I have examined the documen…" at bounding box center [507, 523] width 10 height 10
checkbox input "true"
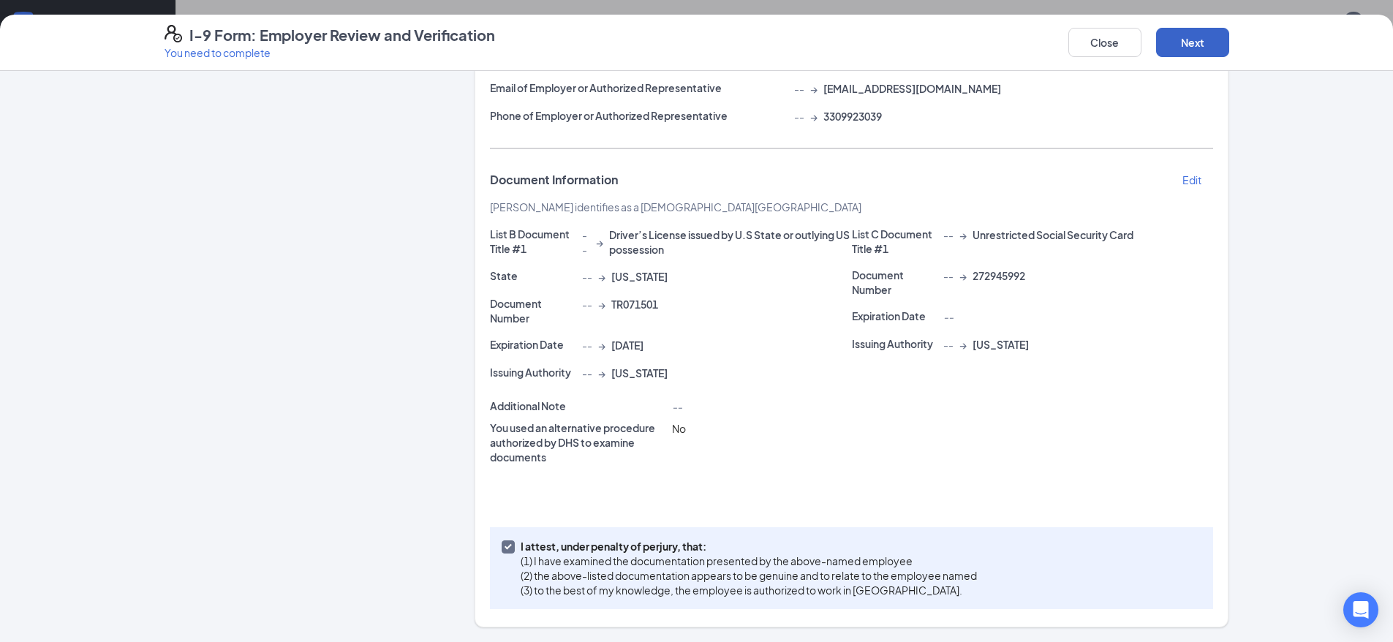
click at [1213, 37] on button "Next" at bounding box center [1192, 42] width 73 height 29
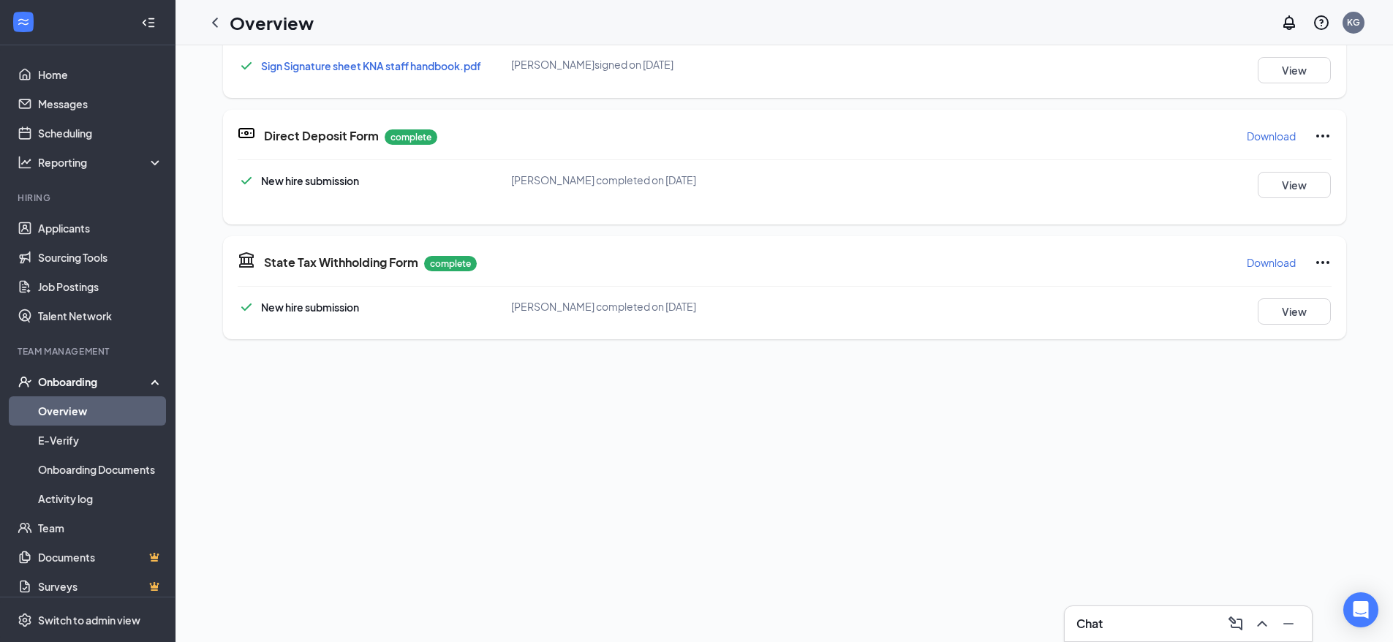
scroll to position [0, 0]
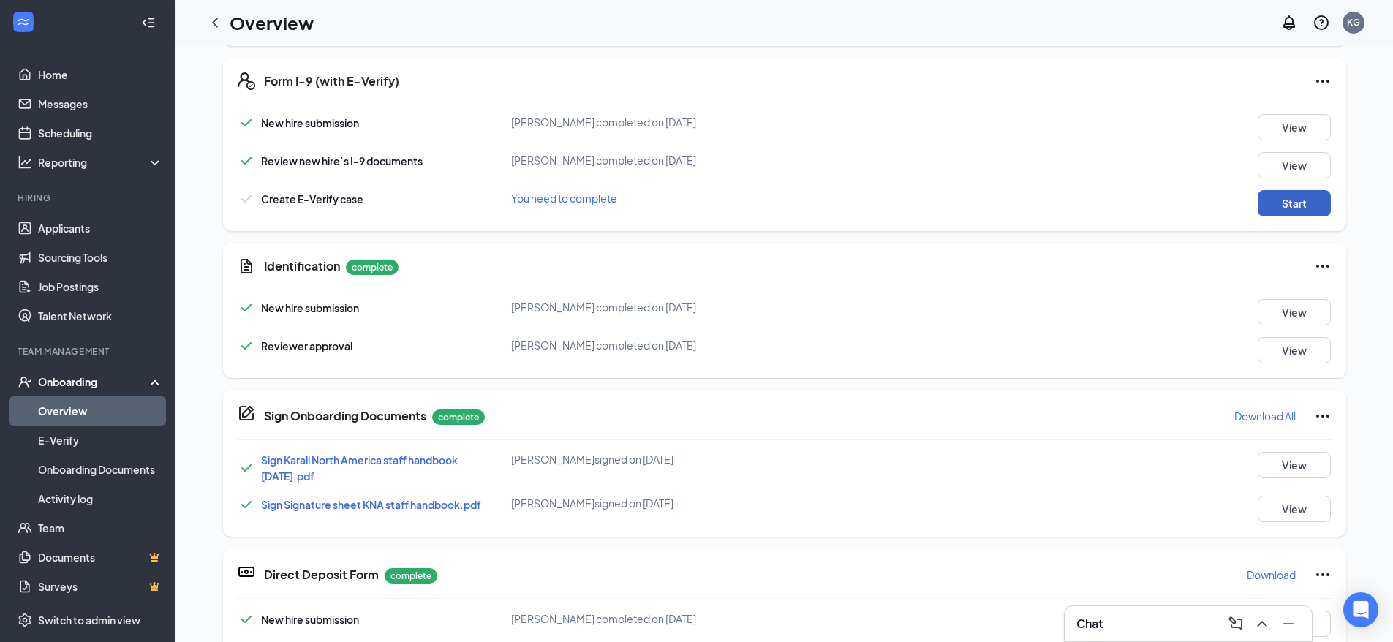
click at [1290, 208] on button "Start" at bounding box center [1294, 203] width 73 height 26
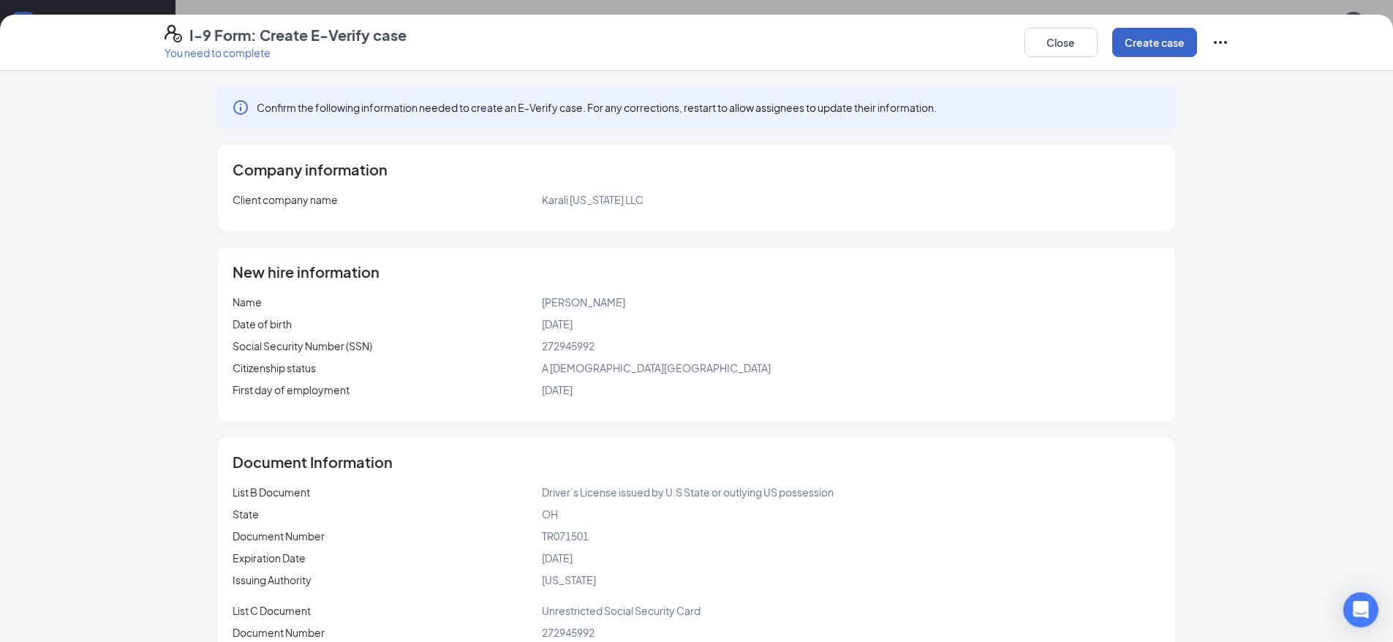
click at [1173, 45] on button "Create case" at bounding box center [1154, 42] width 85 height 29
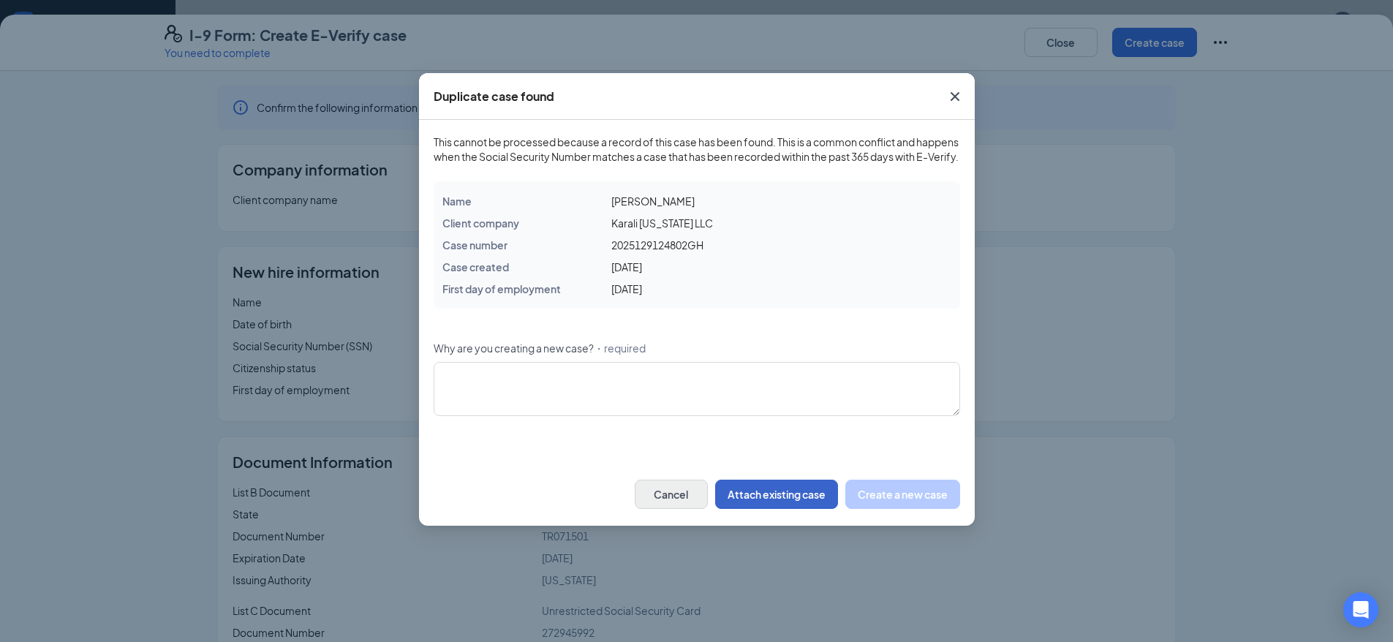
click at [795, 509] on button "Attach existing case" at bounding box center [776, 494] width 123 height 29
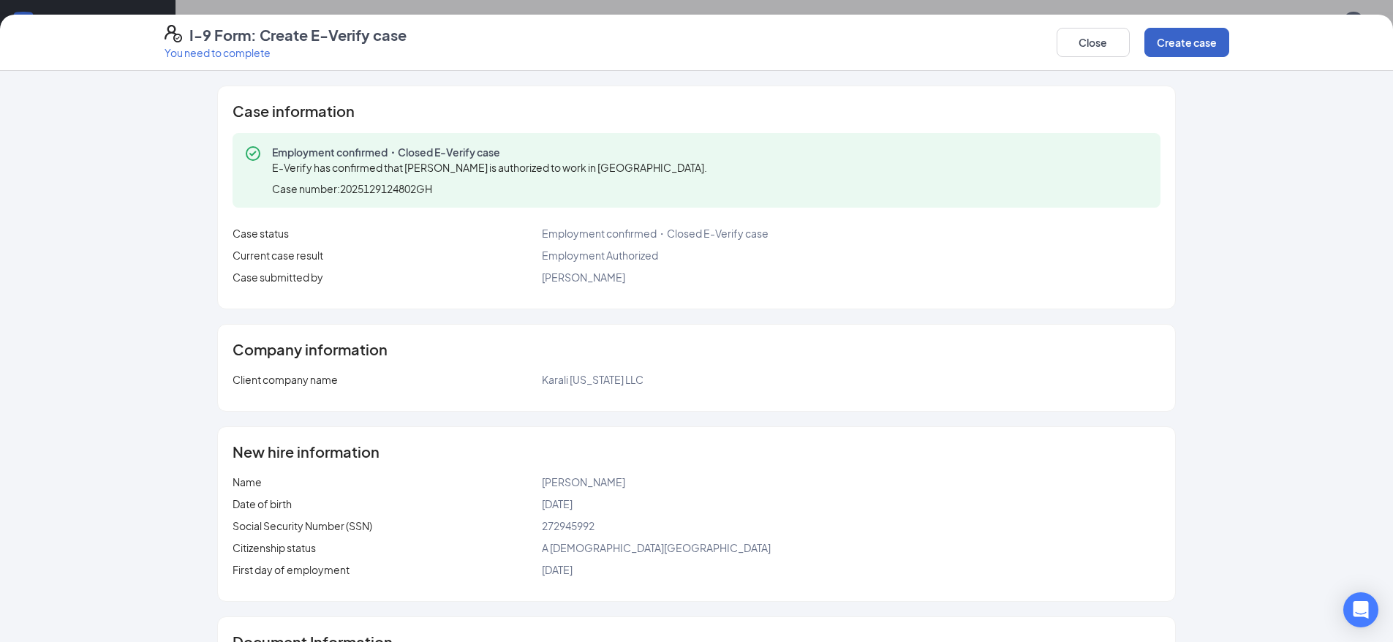
scroll to position [240, 0]
click at [1183, 31] on button "Create case" at bounding box center [1186, 42] width 85 height 29
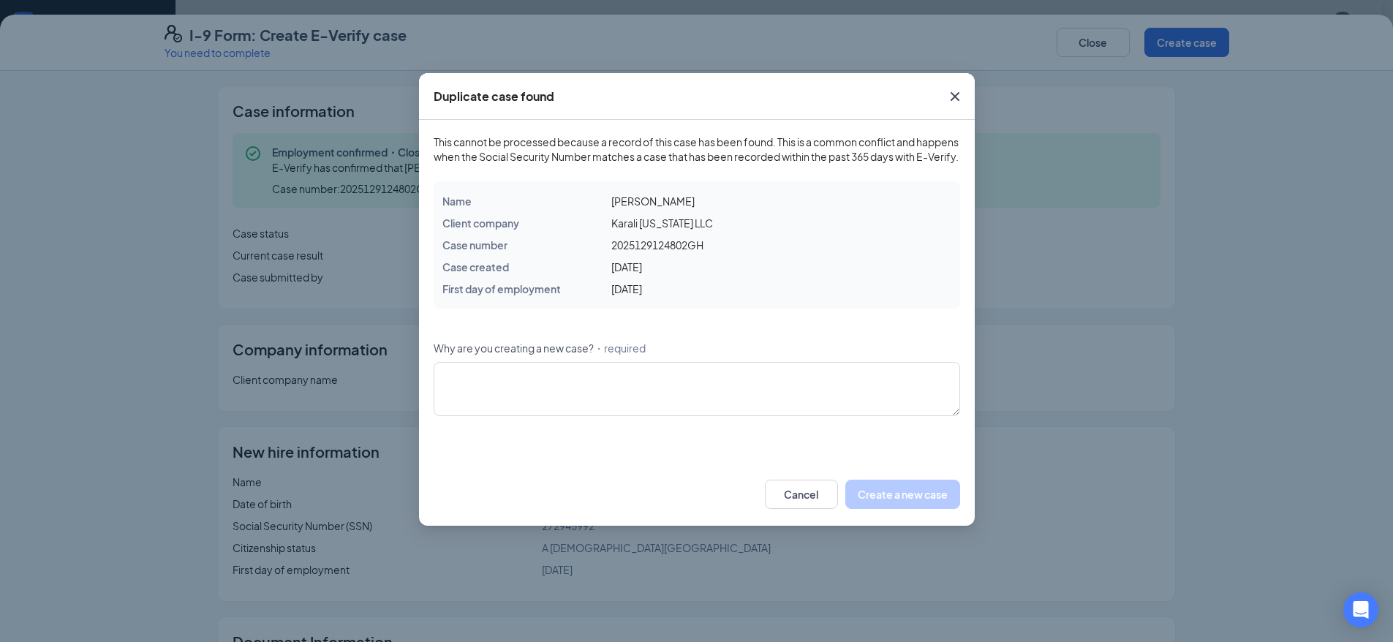
click at [949, 97] on icon "Cross" at bounding box center [955, 97] width 18 height 18
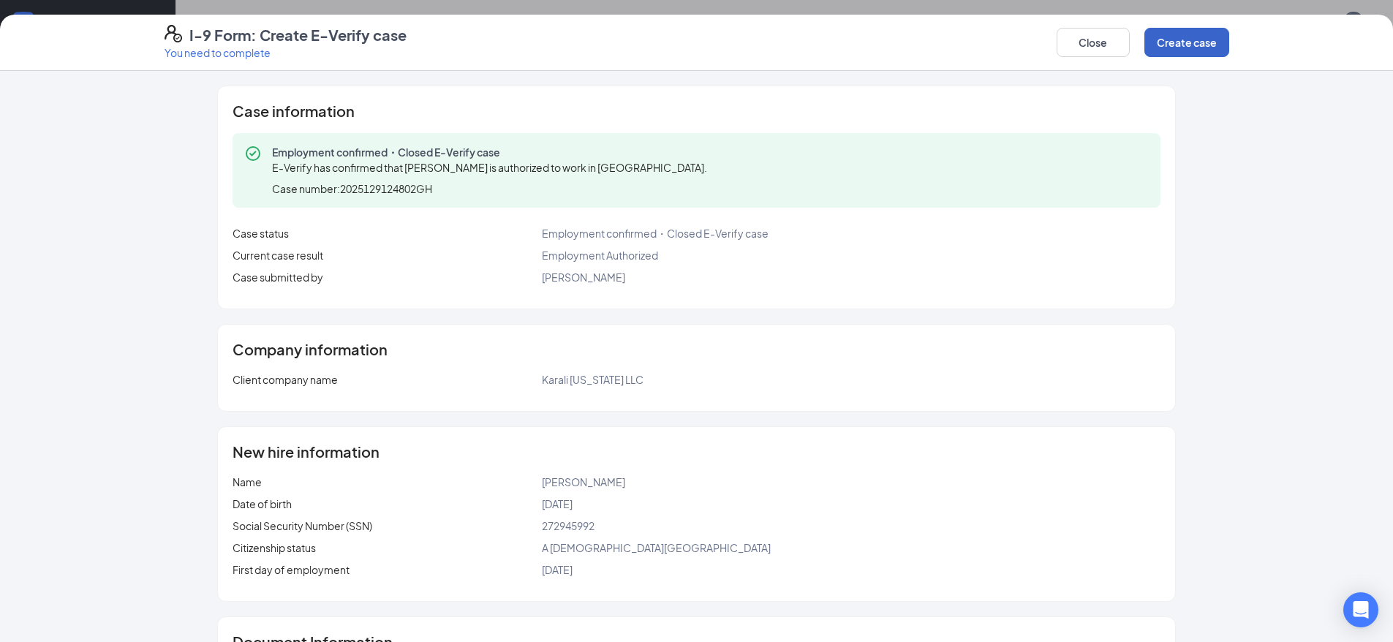
scroll to position [0, 0]
click at [1073, 42] on button "Close" at bounding box center [1093, 42] width 73 height 29
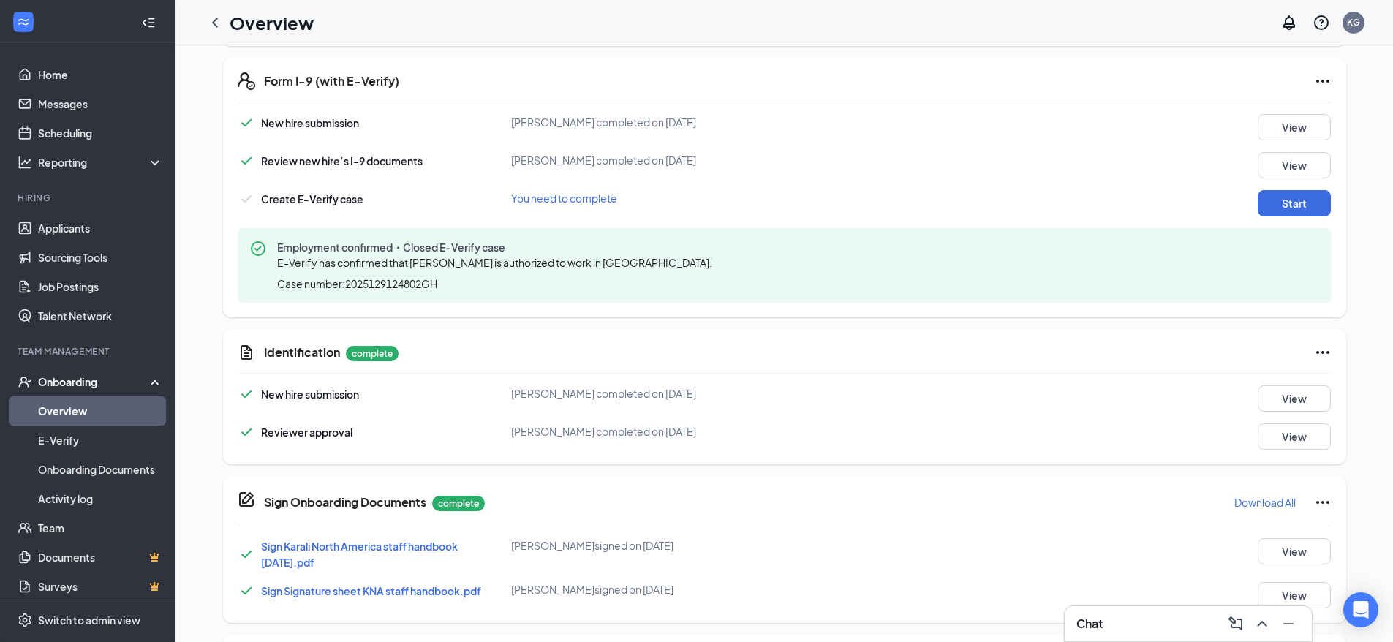
click at [58, 388] on div "Onboarding" at bounding box center [94, 381] width 113 height 15
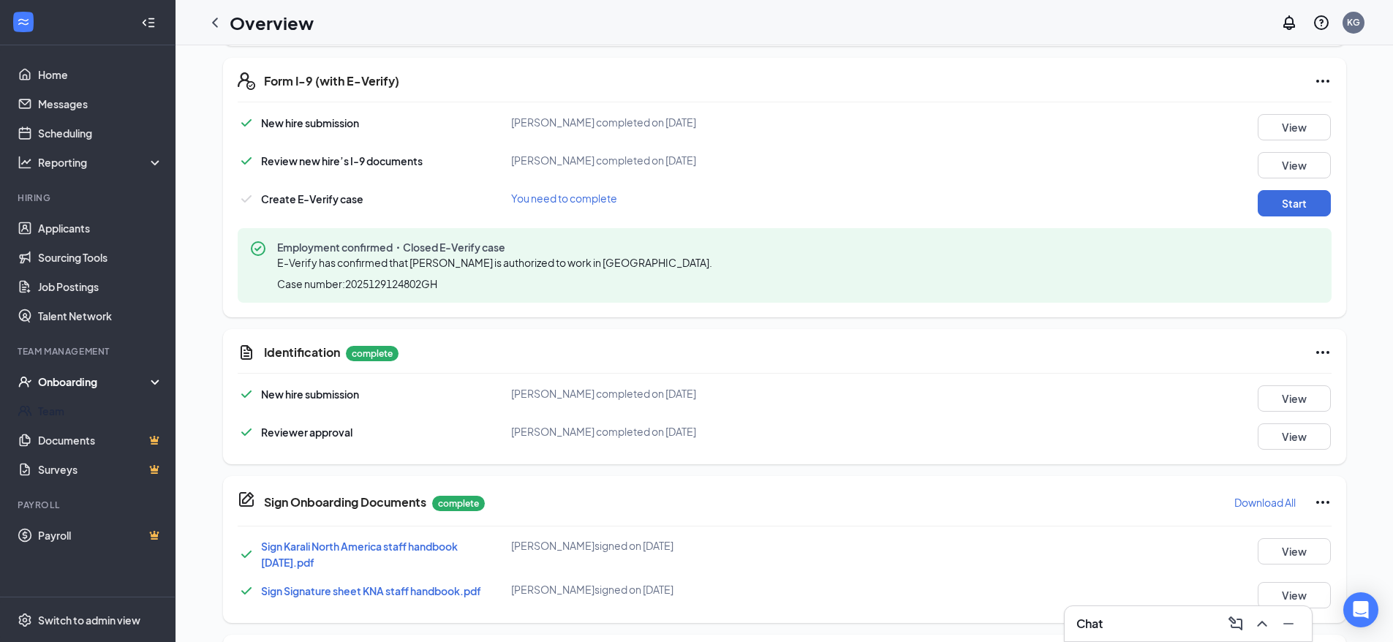
click at [74, 387] on div "Onboarding" at bounding box center [94, 381] width 113 height 15
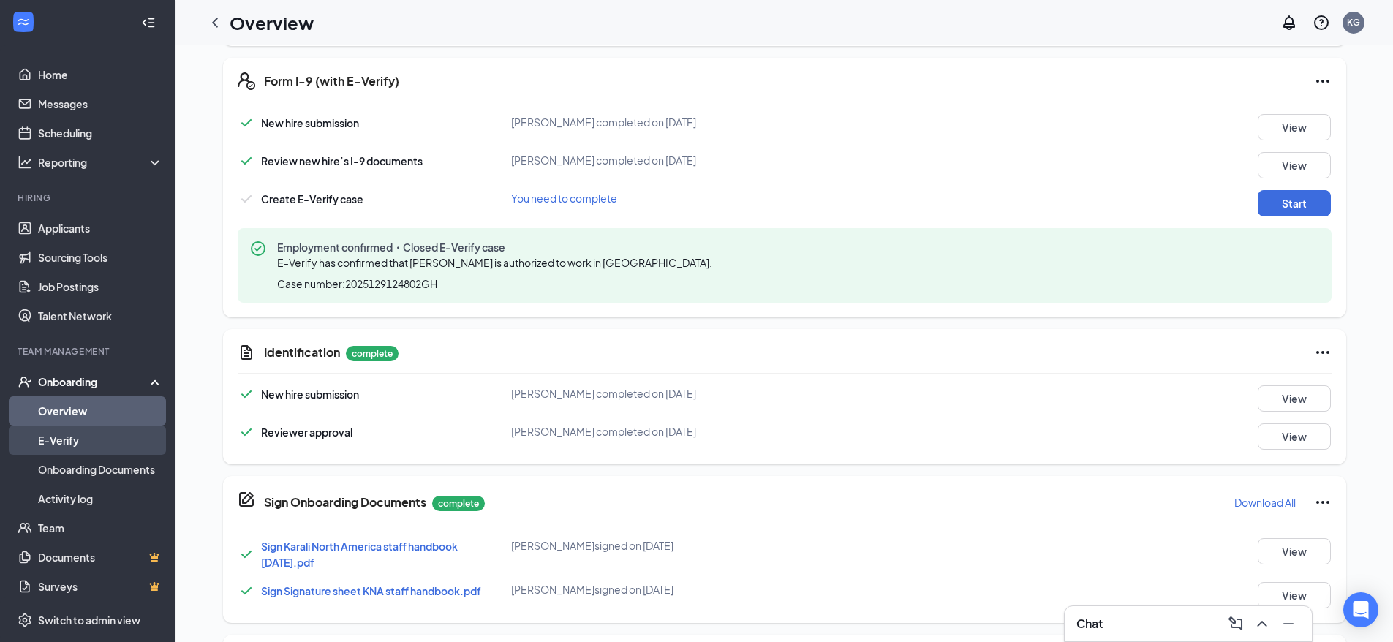
click at [65, 441] on link "E-Verify" at bounding box center [100, 440] width 125 height 29
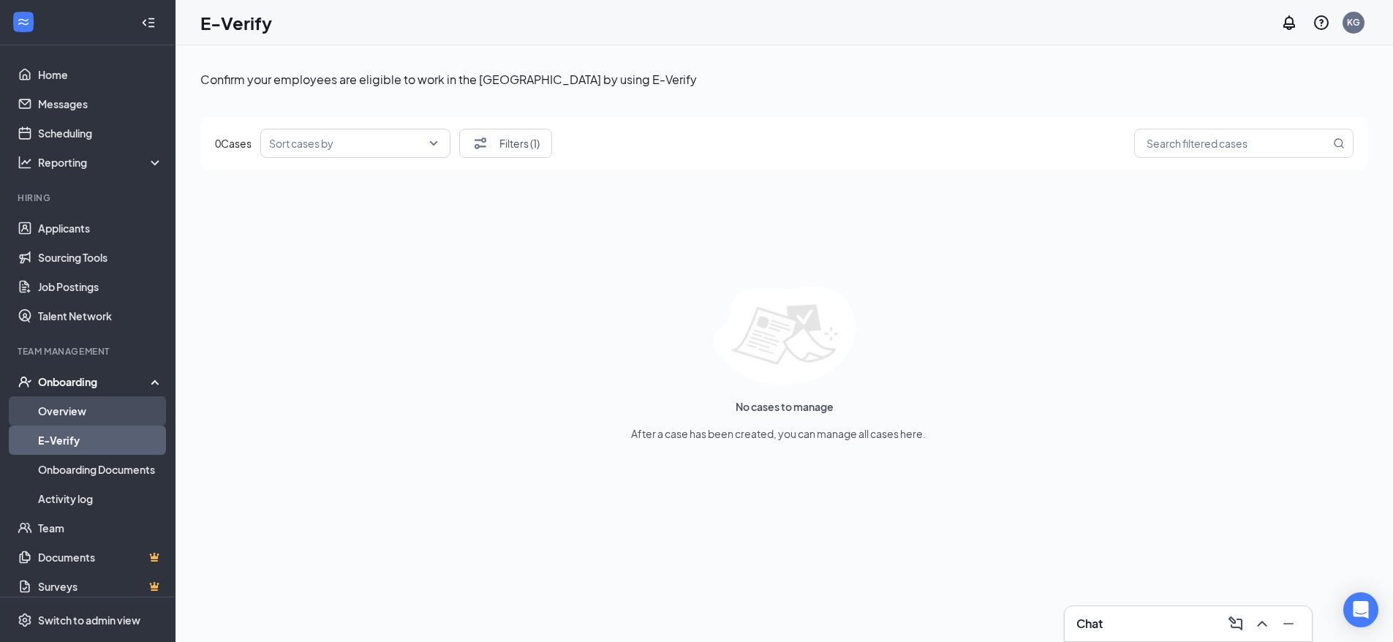
click at [67, 411] on link "Overview" at bounding box center [100, 410] width 125 height 29
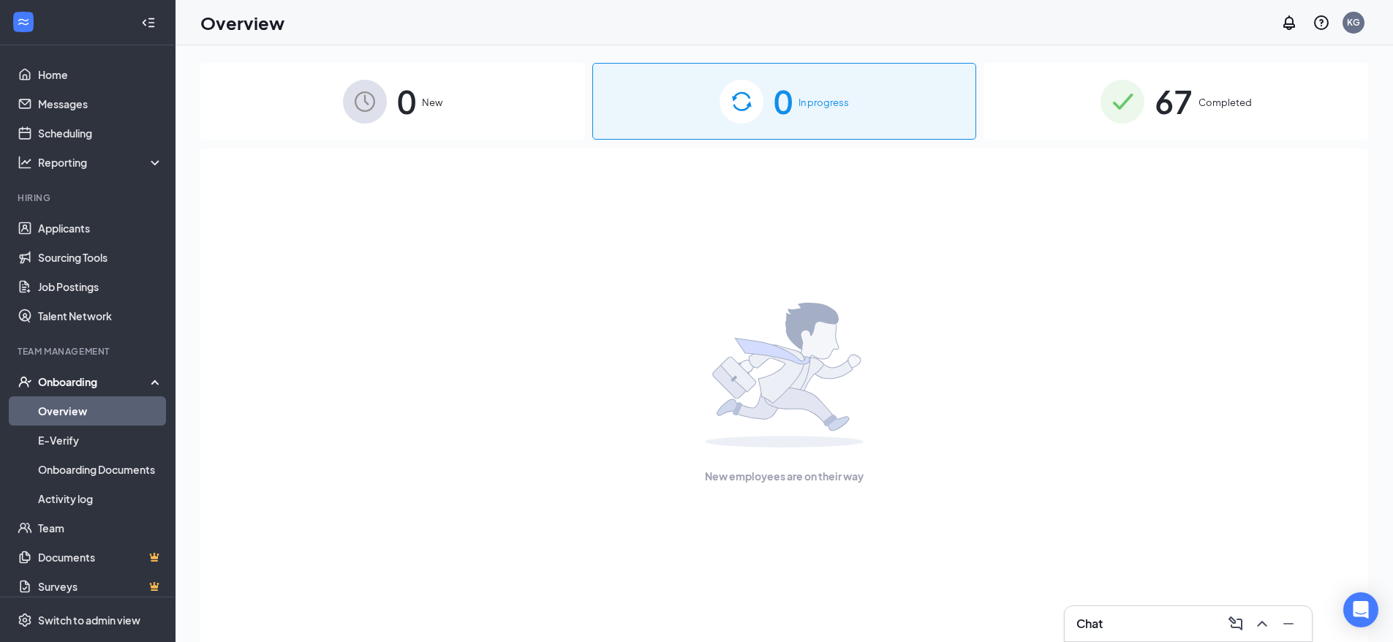
click at [1206, 107] on span "Completed" at bounding box center [1224, 102] width 53 height 15
